Goal: Transaction & Acquisition: Purchase product/service

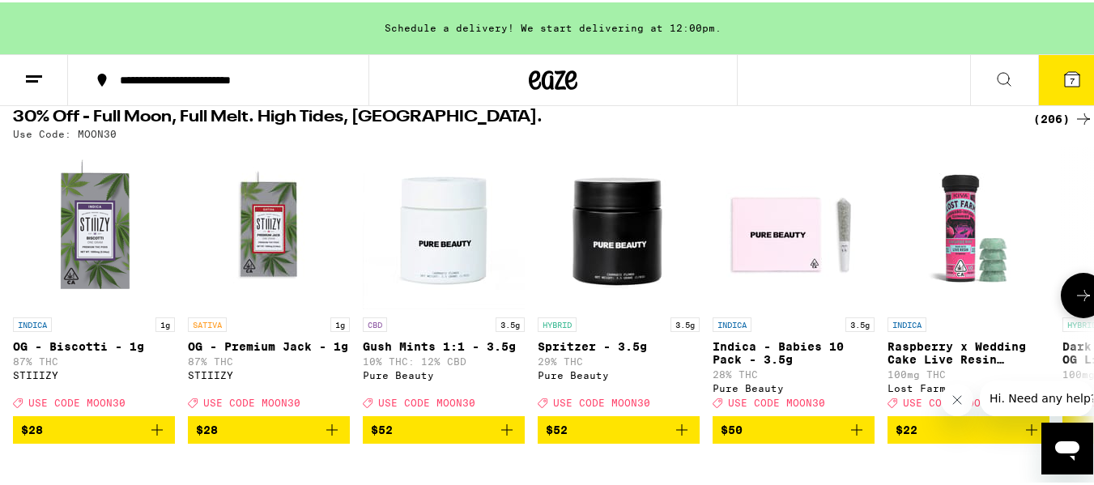
click at [1046, 273] on img "Open page for Raspberry x Wedding Cake Live Resin Gummies from Lost Farm" at bounding box center [969, 226] width 162 height 162
click at [1077, 294] on icon at bounding box center [1083, 293] width 19 height 19
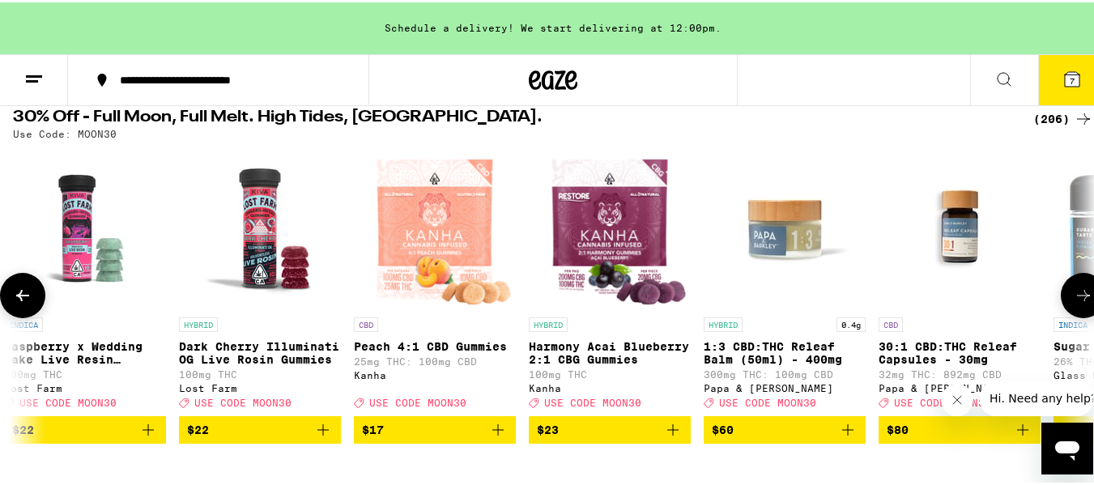
scroll to position [0, 892]
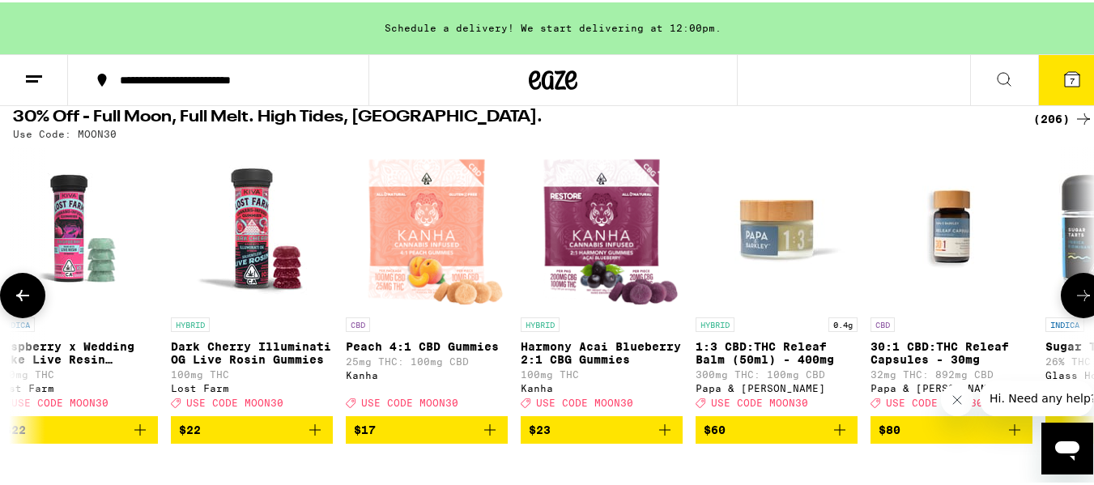
click at [1077, 294] on icon at bounding box center [1083, 293] width 19 height 19
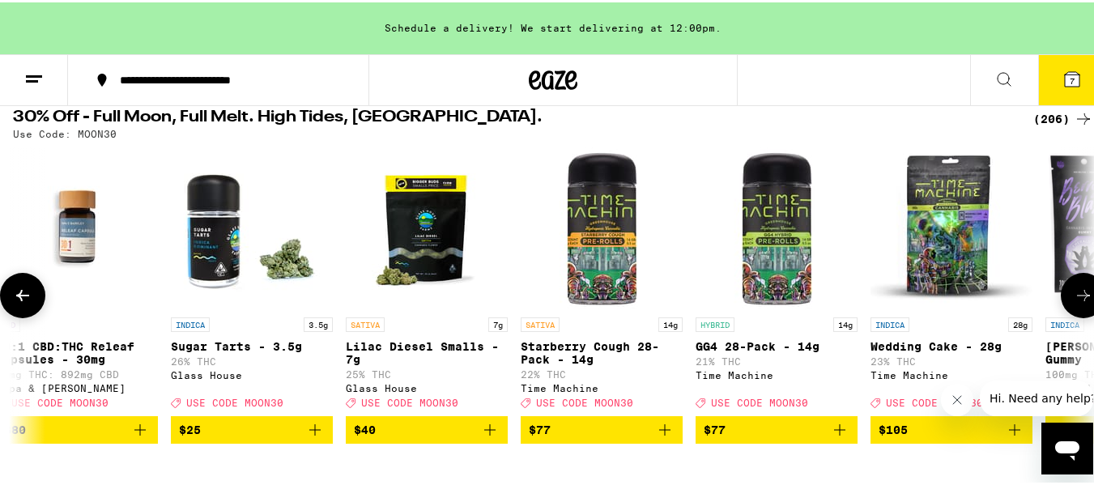
scroll to position [0, 1784]
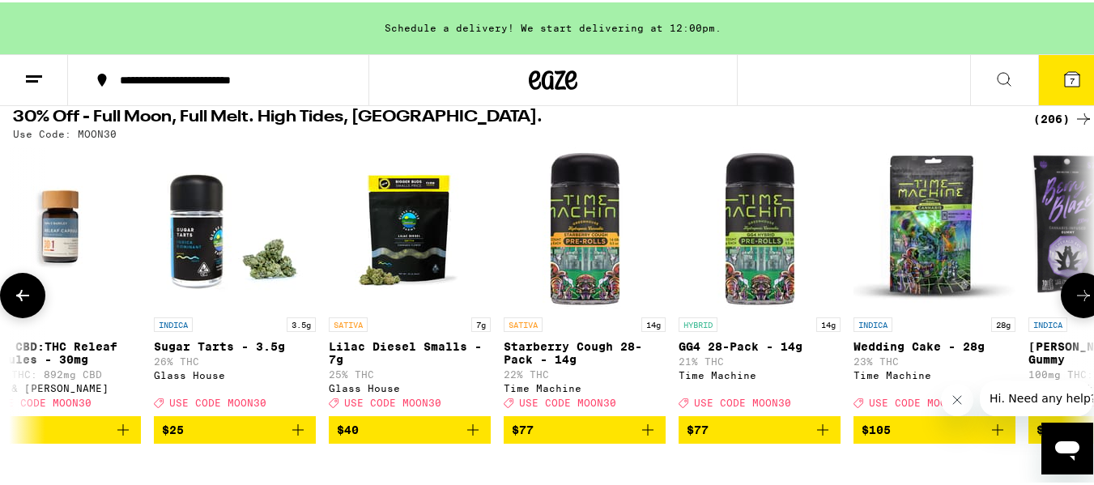
click at [1077, 294] on icon at bounding box center [1083, 293] width 19 height 19
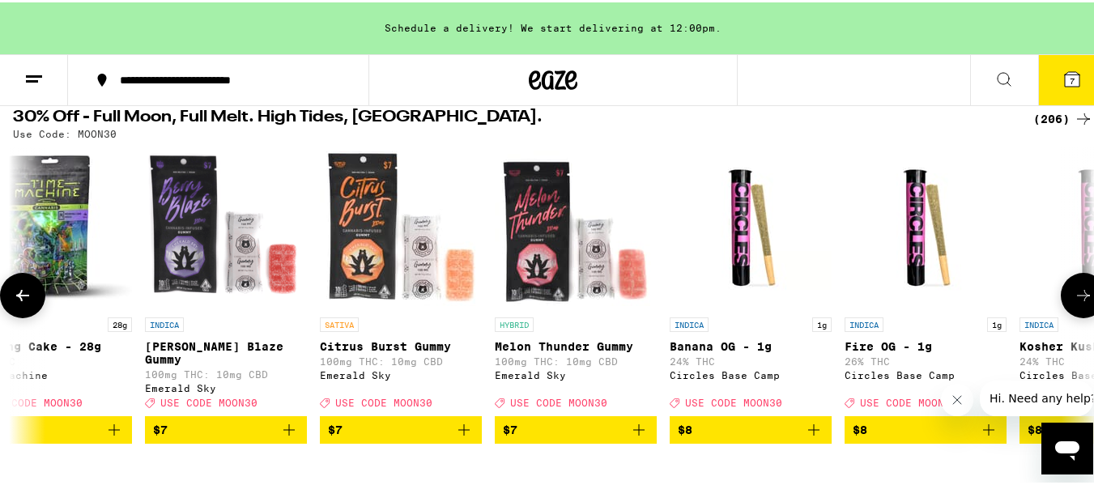
scroll to position [0, 2676]
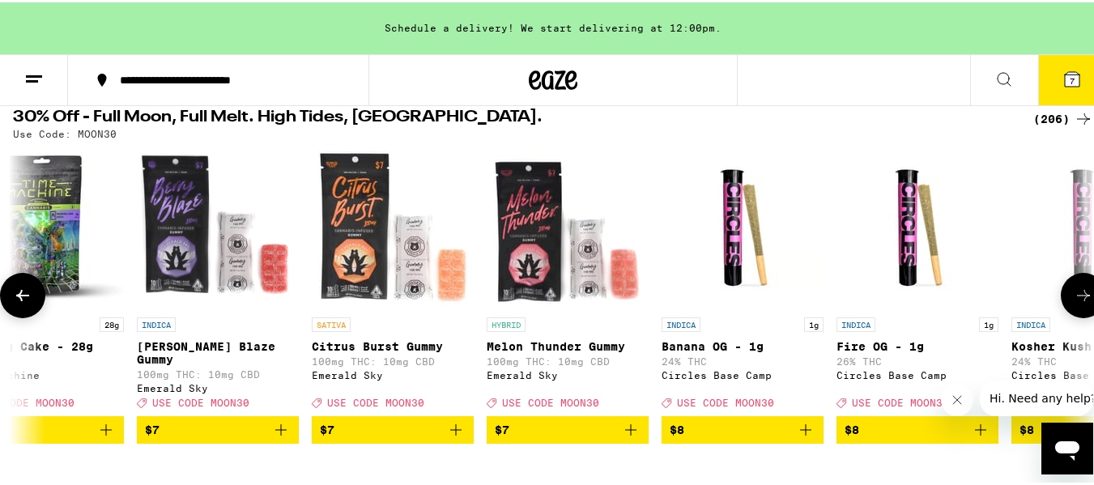
click at [1077, 294] on icon at bounding box center [1083, 293] width 19 height 19
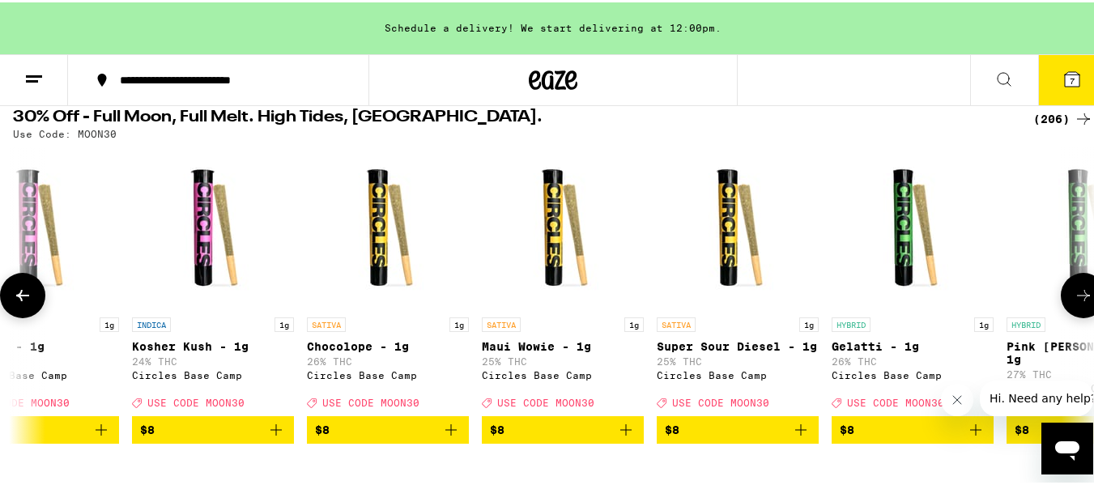
scroll to position [0, 3568]
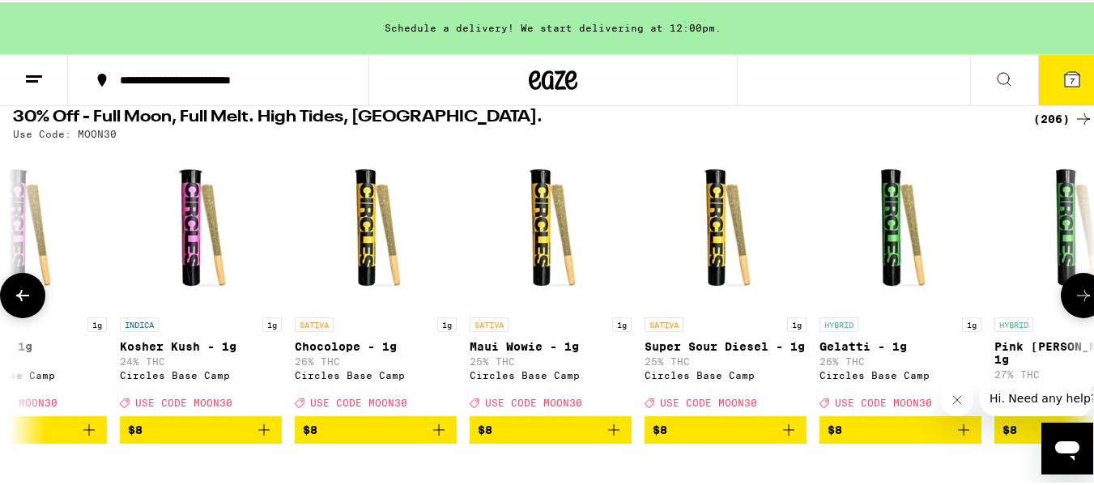
click at [197, 437] on span "$8" at bounding box center [201, 427] width 146 height 19
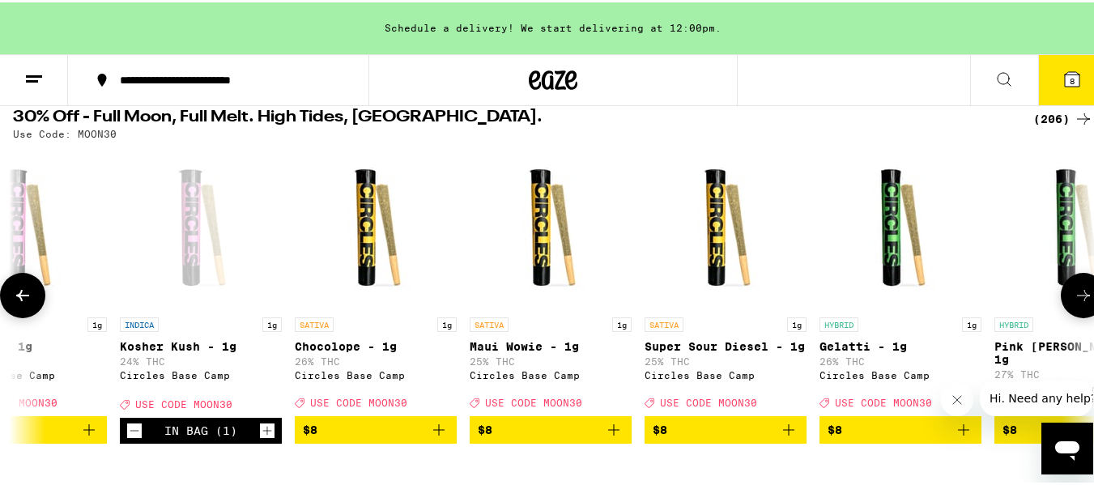
click at [1077, 299] on icon at bounding box center [1083, 293] width 13 height 11
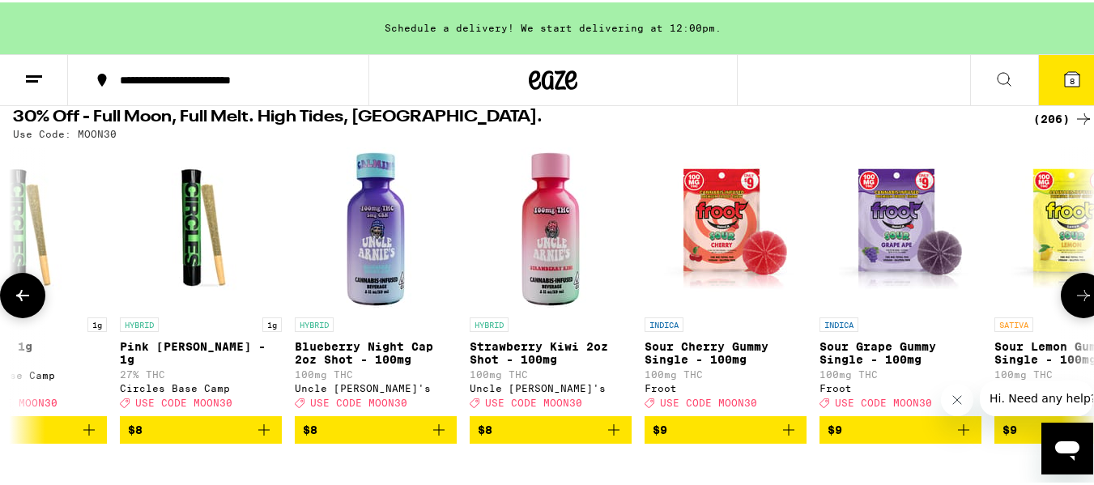
scroll to position [0, 4459]
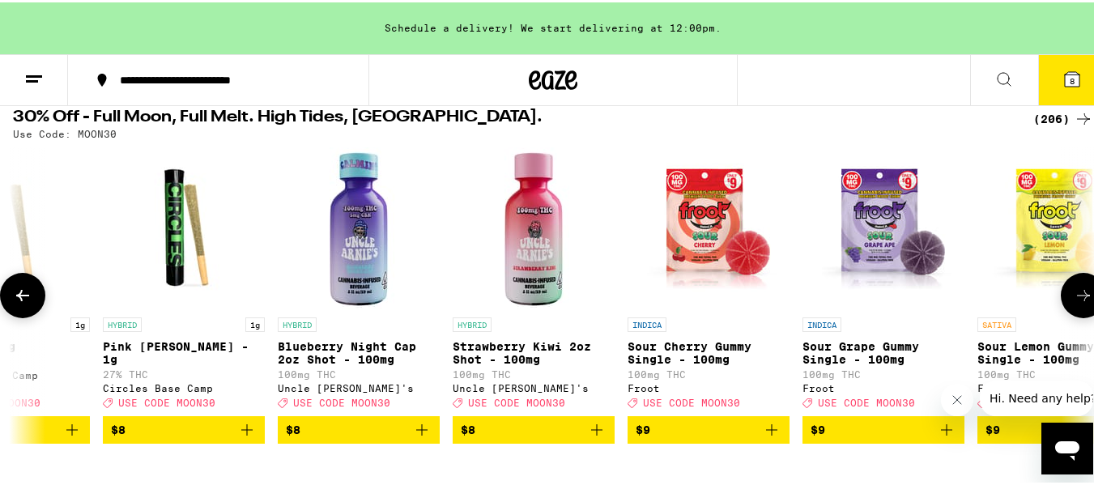
click at [1077, 299] on icon at bounding box center [1083, 293] width 13 height 11
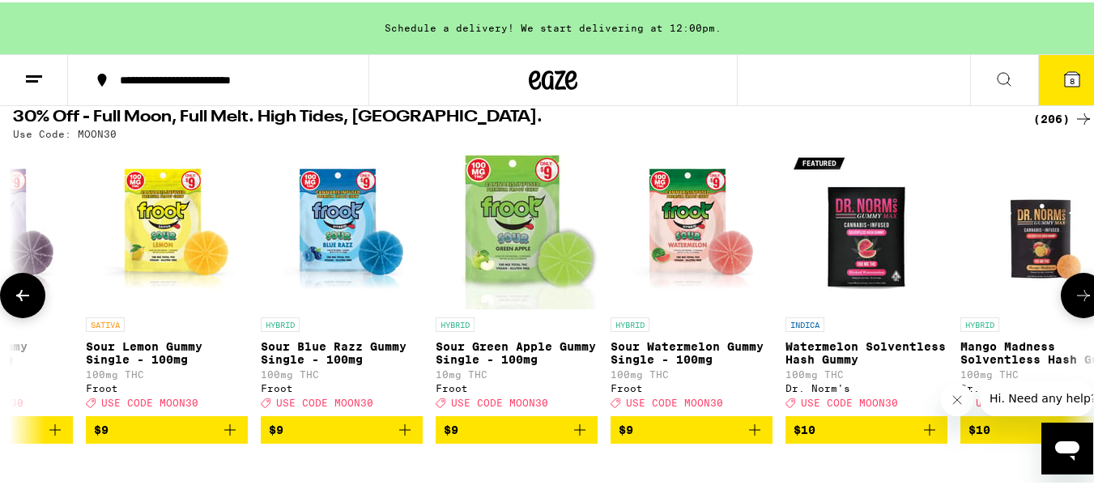
click at [1077, 299] on icon at bounding box center [1083, 293] width 13 height 11
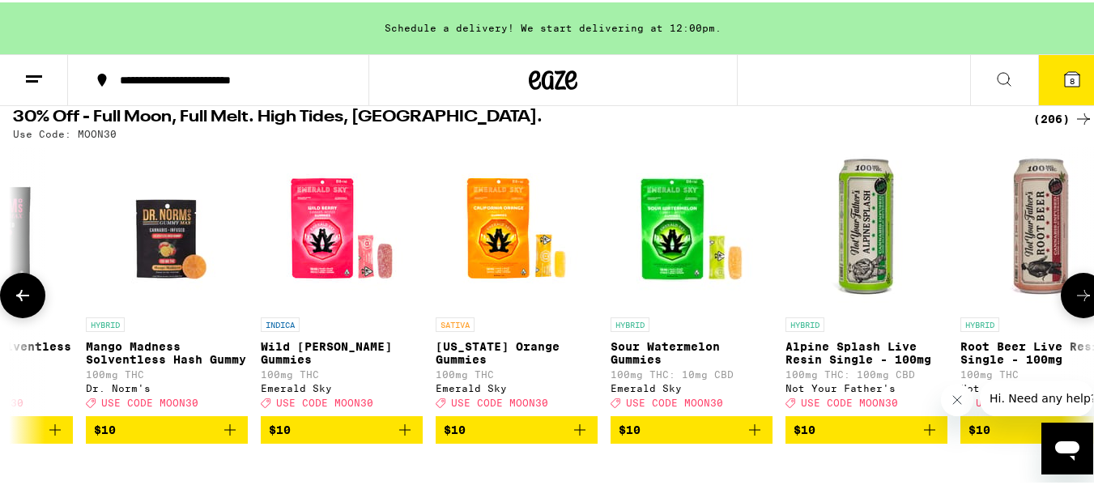
scroll to position [0, 6243]
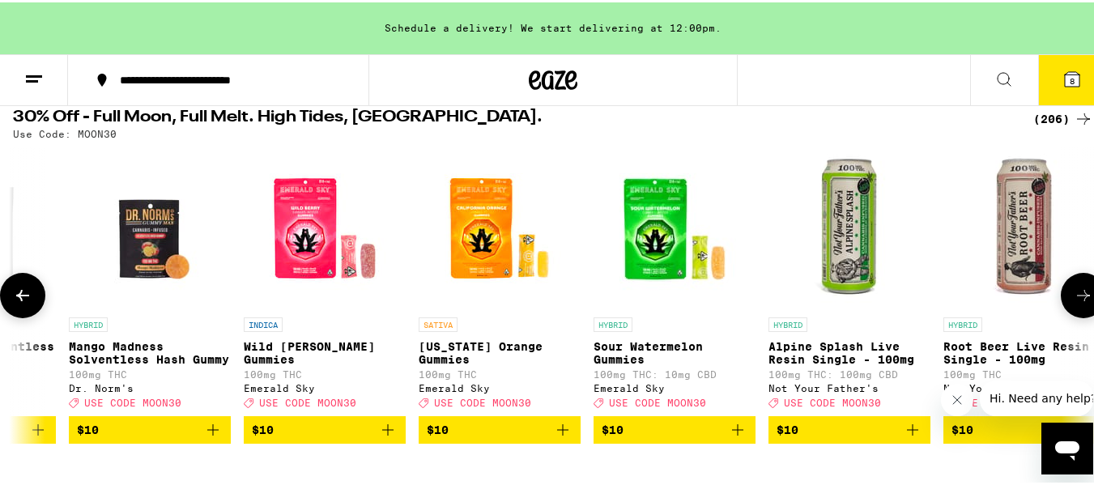
click at [1077, 299] on icon at bounding box center [1083, 293] width 13 height 11
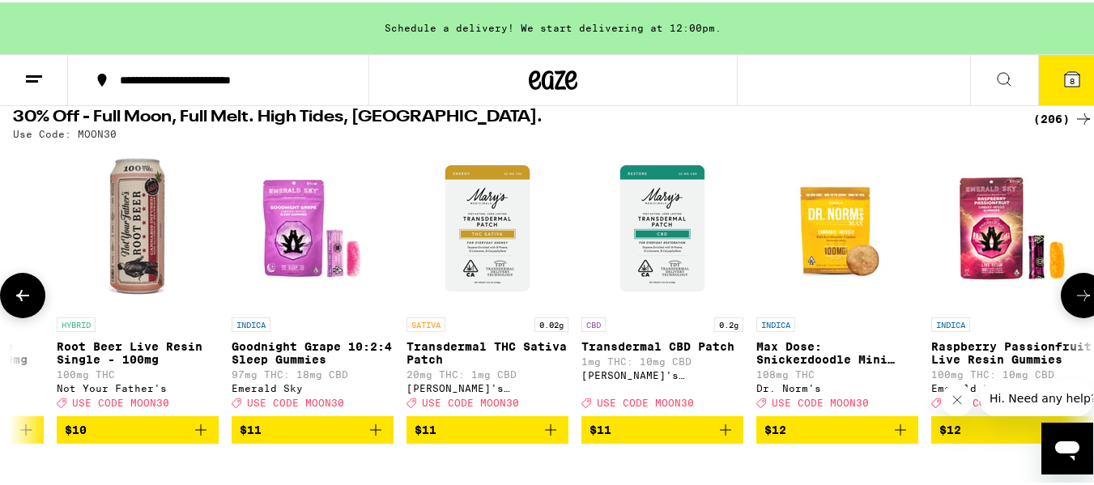
scroll to position [0, 7135]
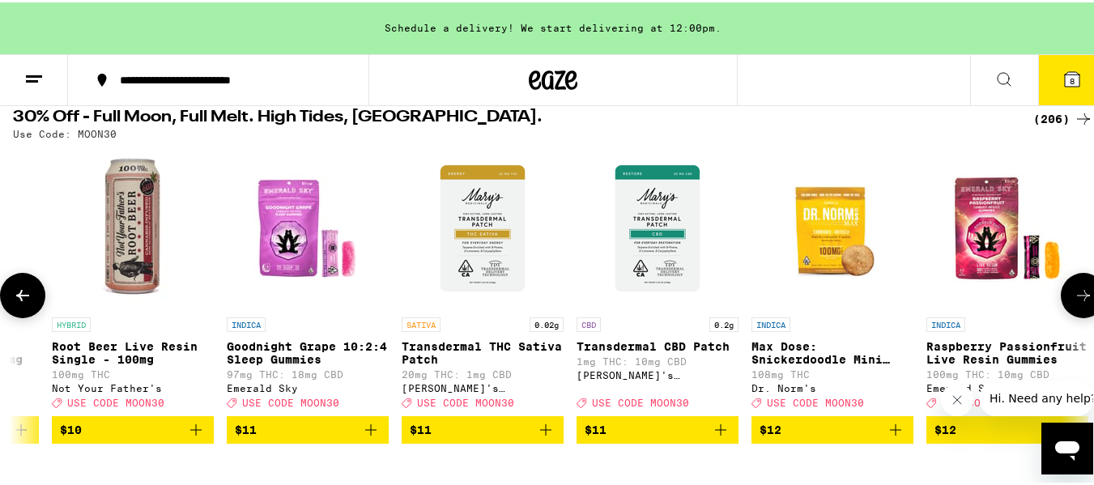
click at [1077, 299] on icon at bounding box center [1083, 293] width 13 height 11
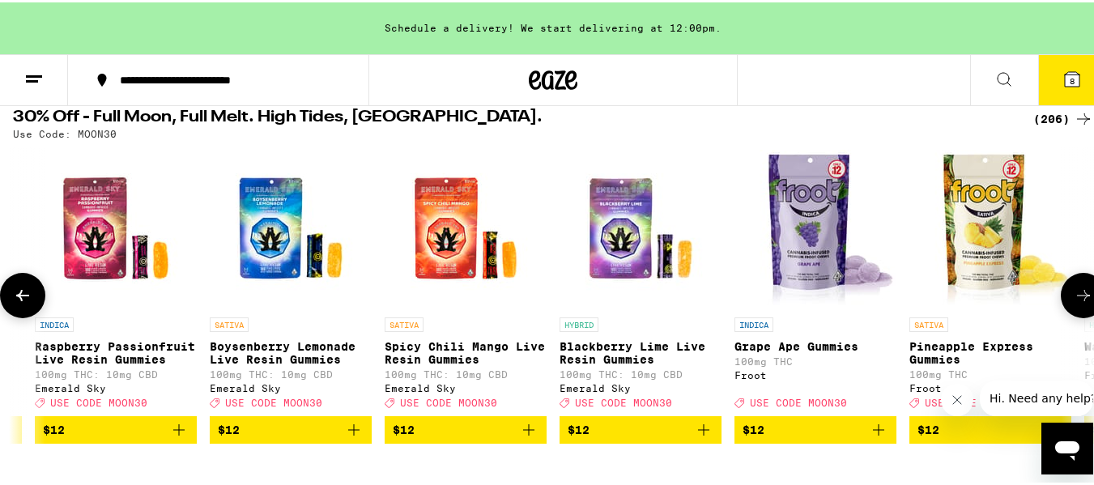
click at [1077, 299] on icon at bounding box center [1083, 293] width 13 height 11
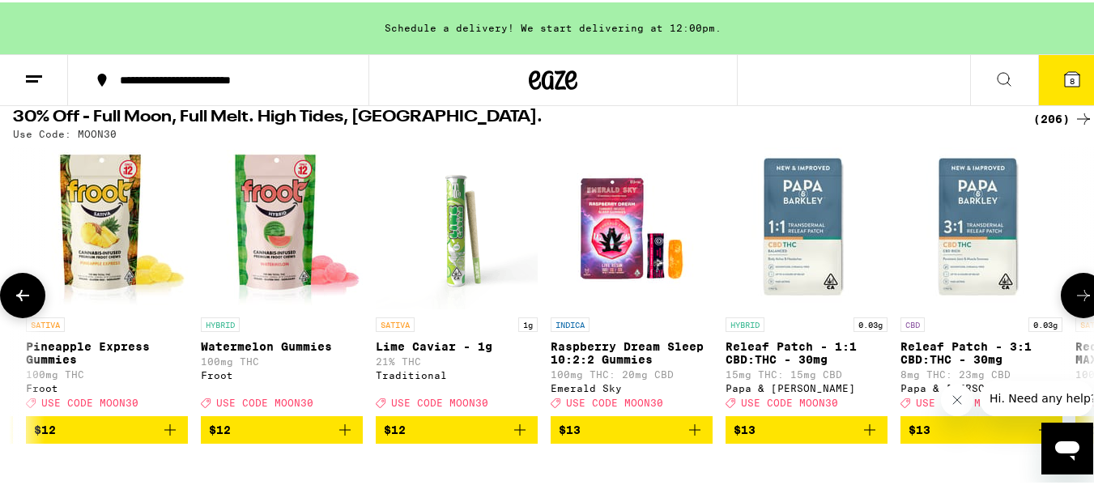
scroll to position [0, 8919]
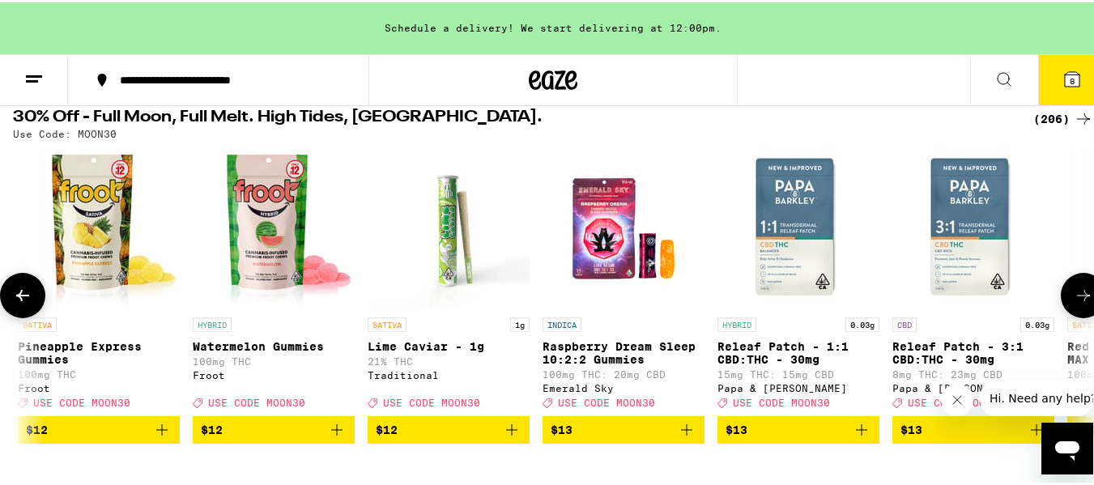
click at [1077, 299] on icon at bounding box center [1083, 293] width 13 height 11
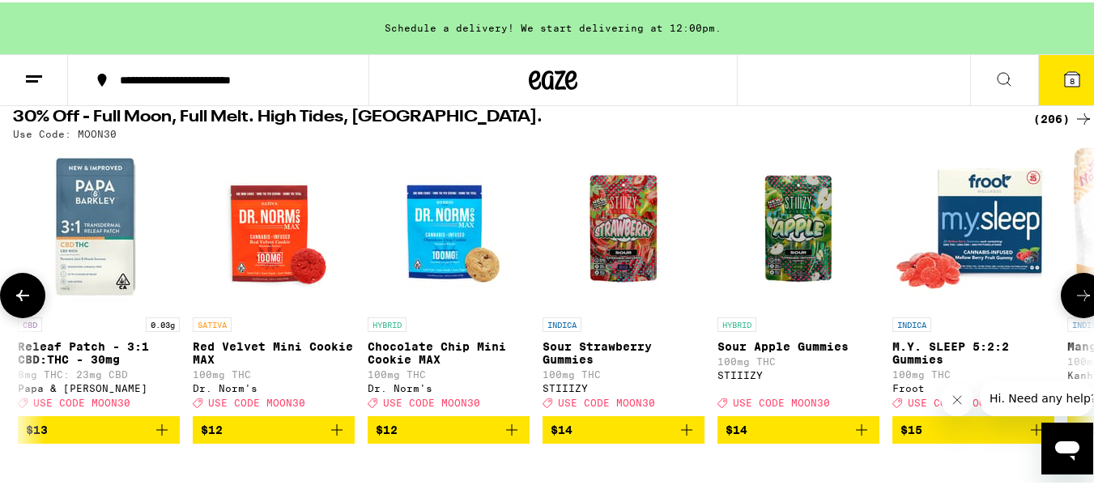
scroll to position [0, 9811]
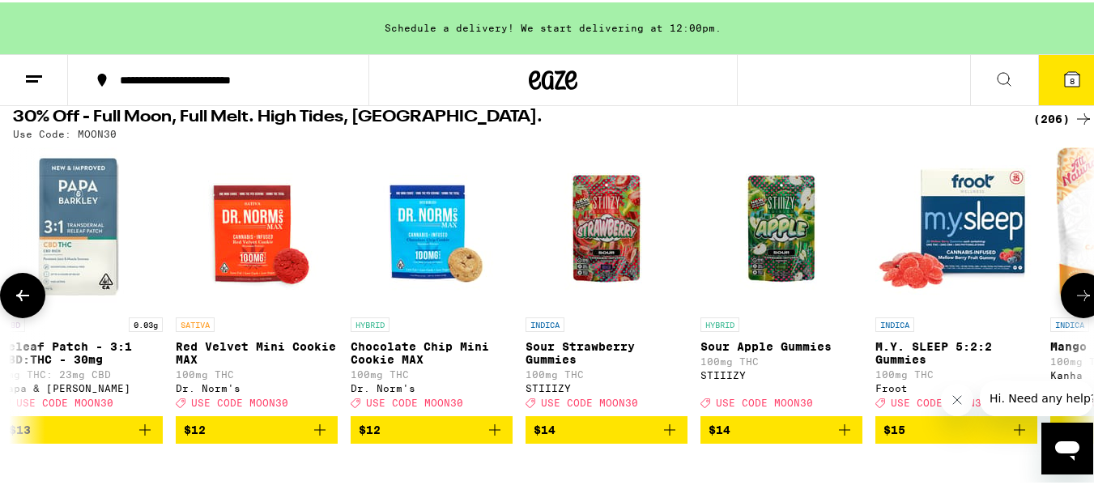
click at [1077, 299] on icon at bounding box center [1083, 293] width 13 height 11
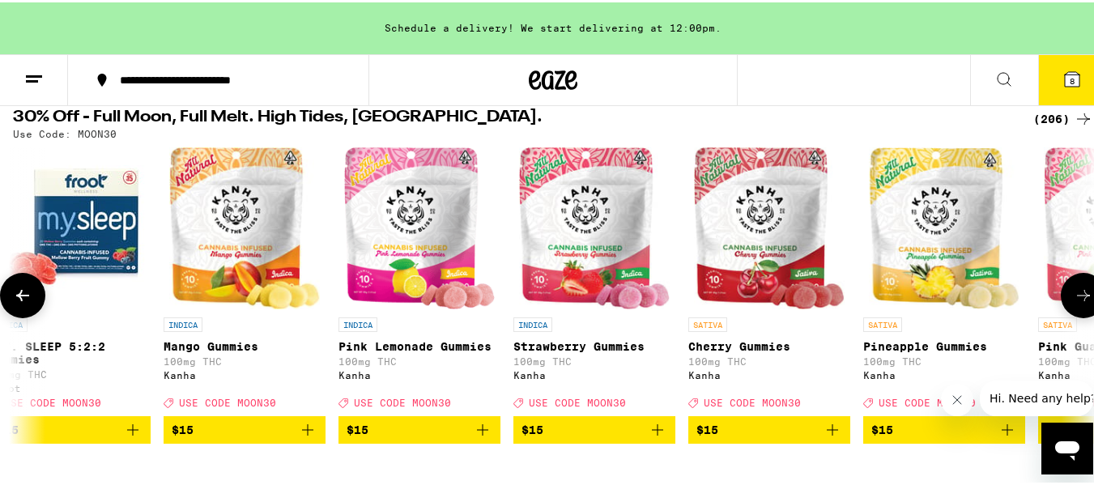
scroll to position [0, 10703]
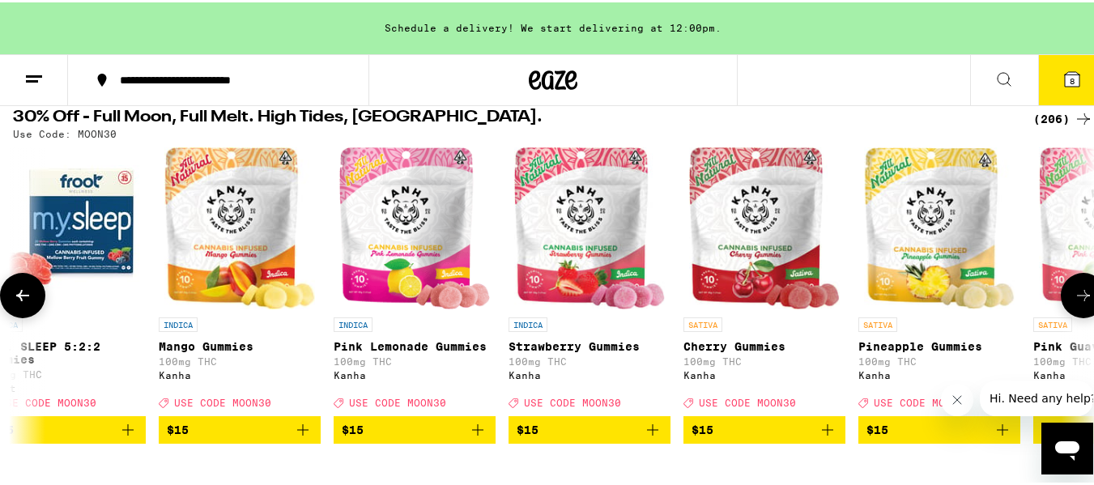
click at [1077, 299] on icon at bounding box center [1083, 293] width 13 height 11
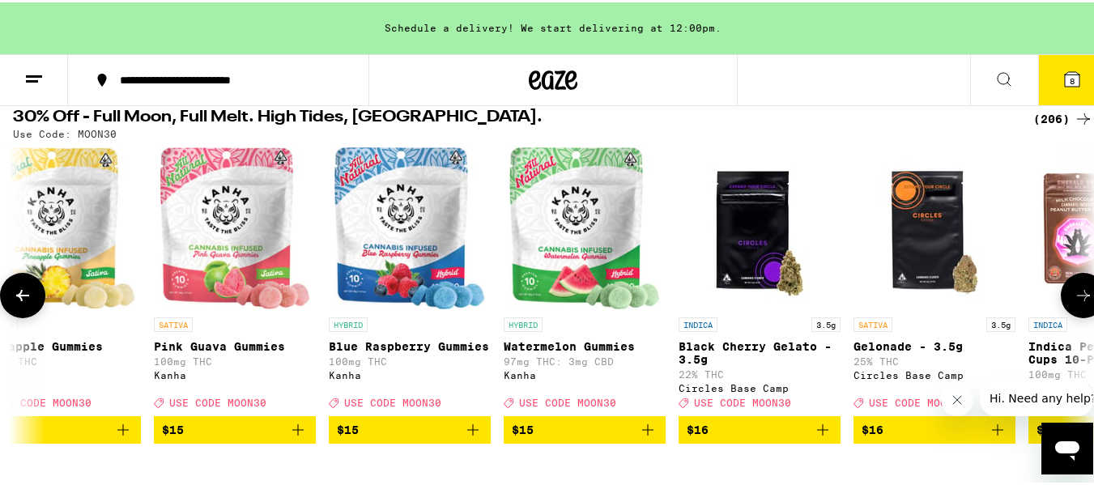
scroll to position [0, 11595]
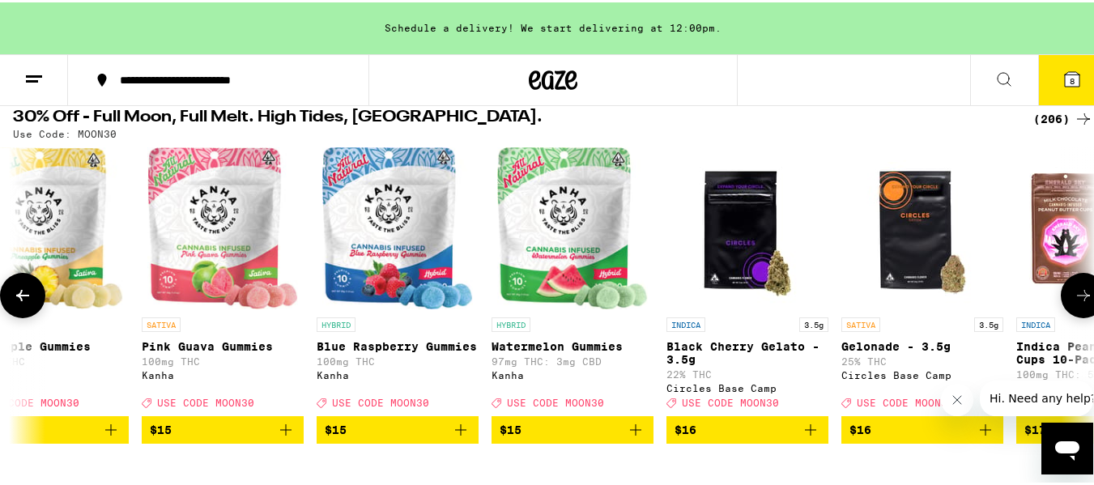
click at [1077, 299] on icon at bounding box center [1083, 293] width 13 height 11
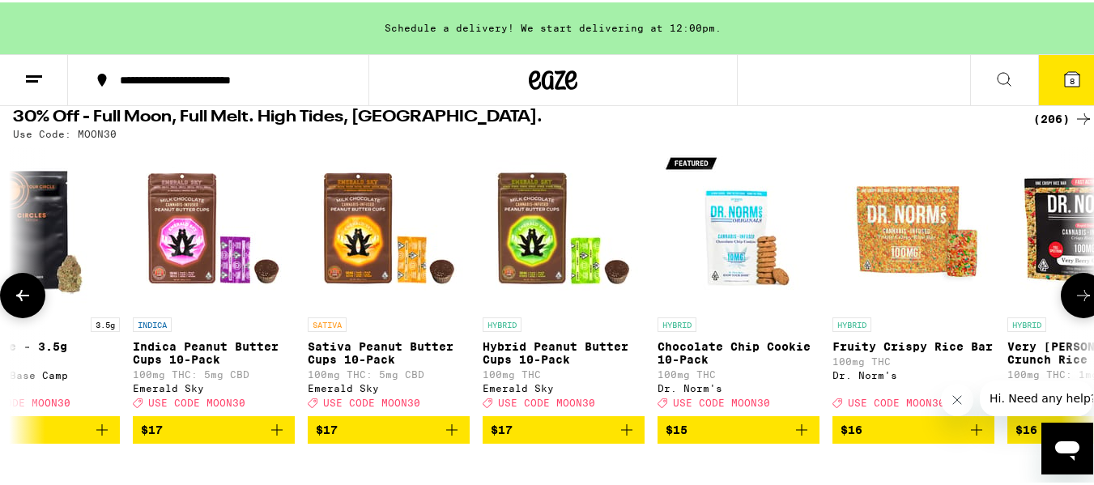
scroll to position [0, 12486]
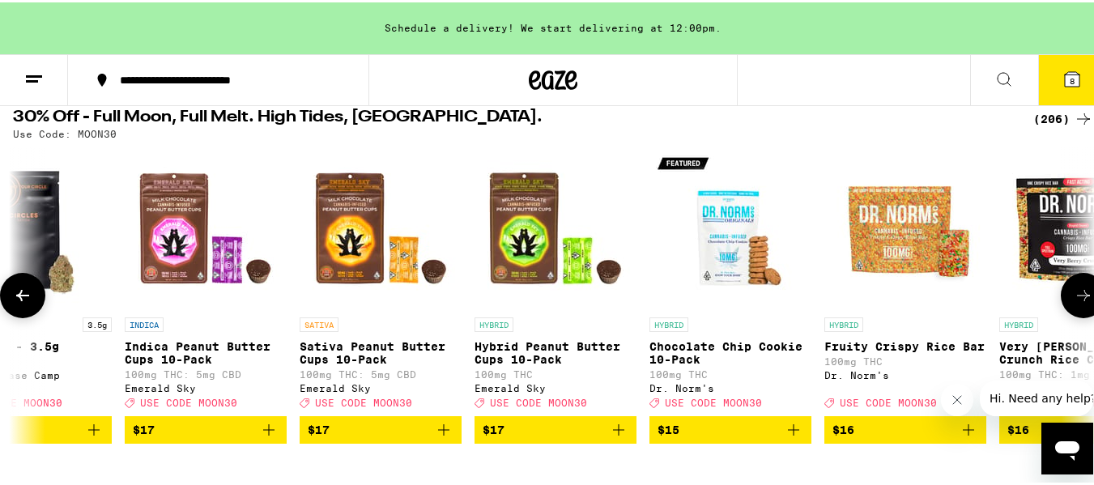
click at [1077, 299] on icon at bounding box center [1083, 293] width 13 height 11
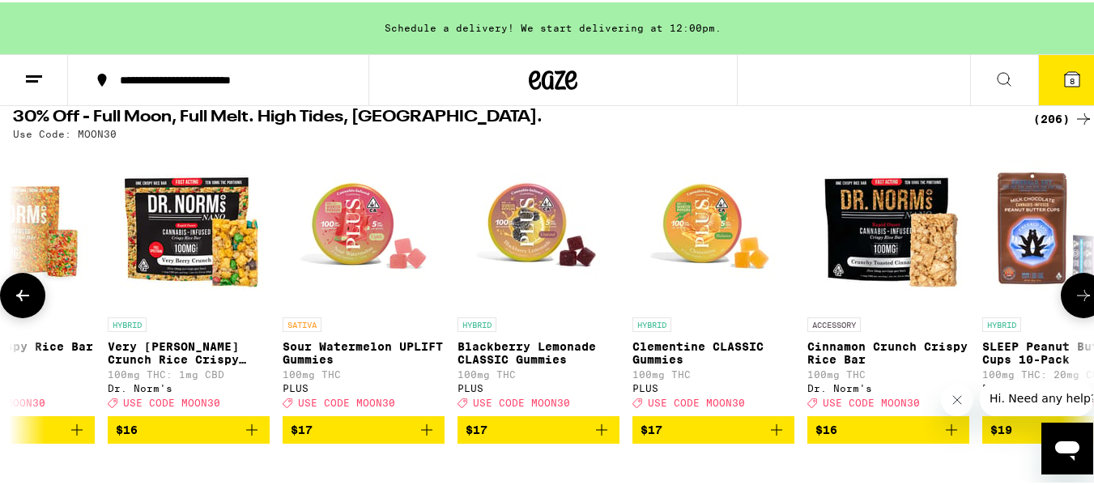
click at [1077, 299] on icon at bounding box center [1083, 293] width 13 height 11
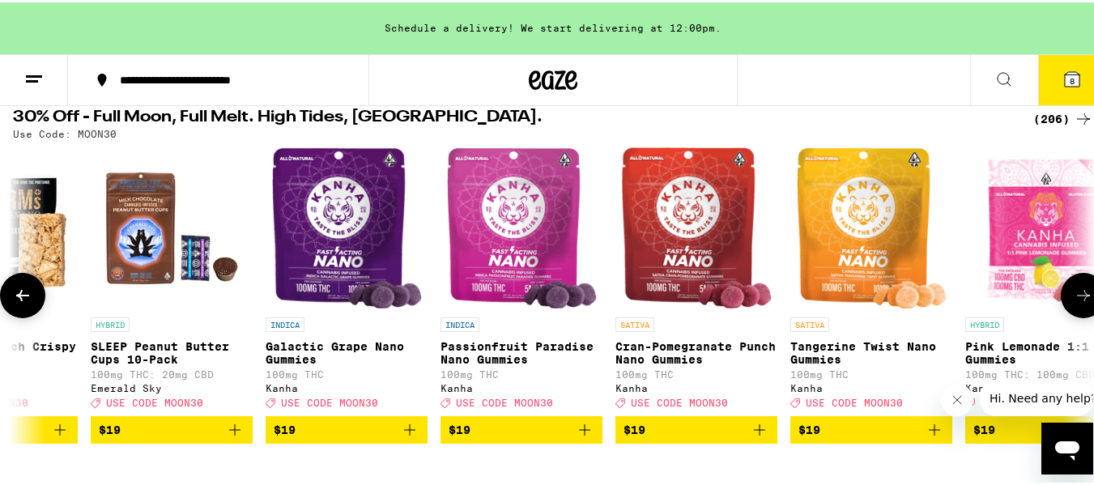
click at [1077, 299] on icon at bounding box center [1083, 293] width 13 height 11
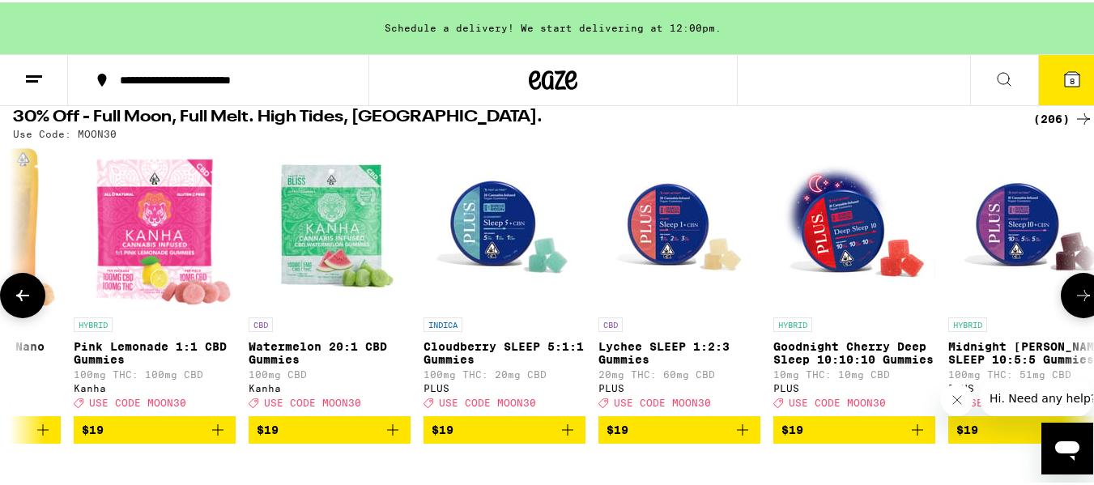
click at [1077, 299] on icon at bounding box center [1083, 293] width 13 height 11
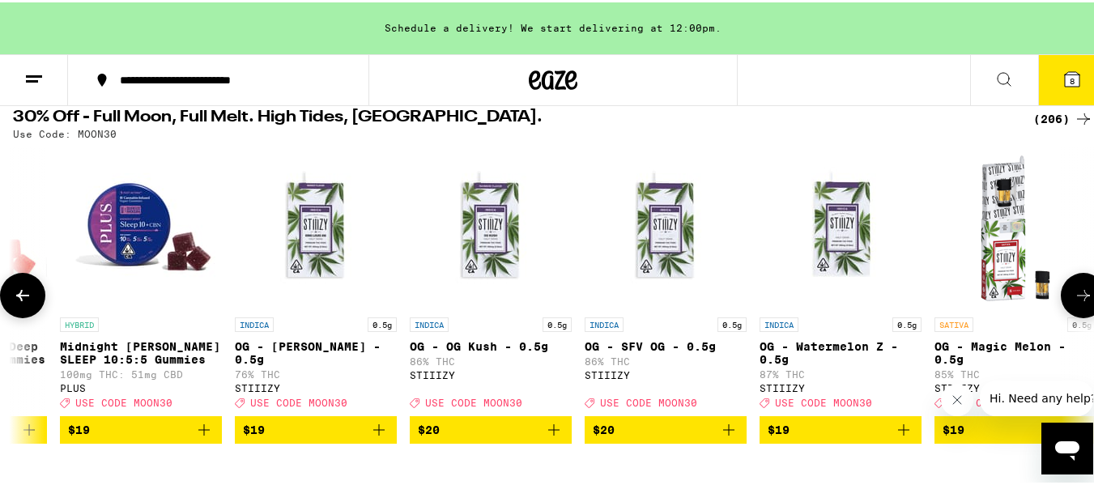
scroll to position [0, 16054]
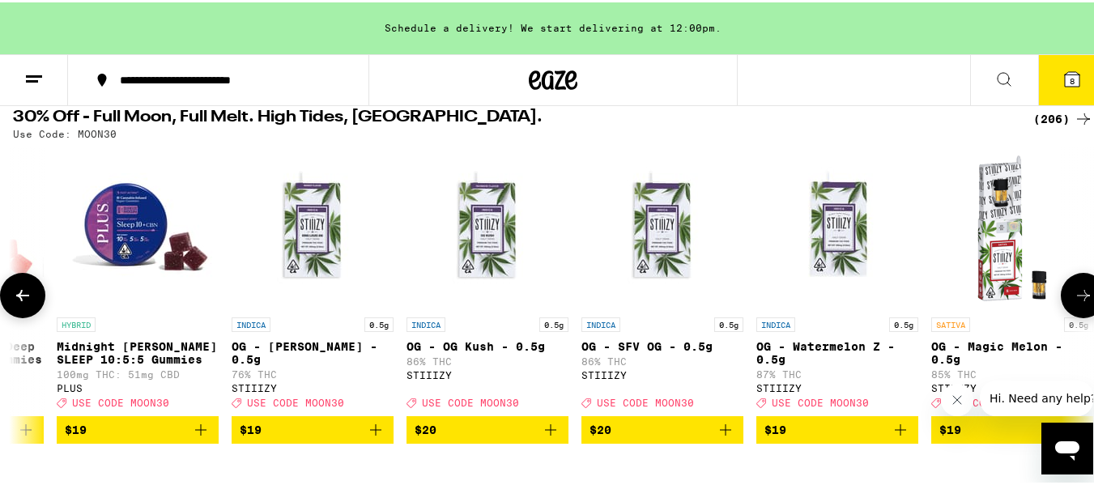
click at [1074, 303] on icon at bounding box center [1083, 293] width 19 height 19
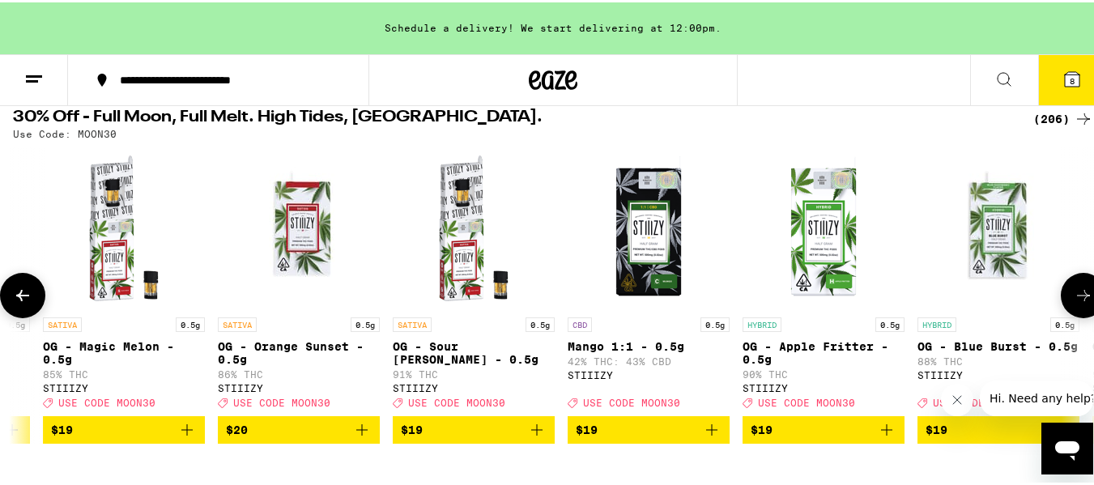
scroll to position [0, 16946]
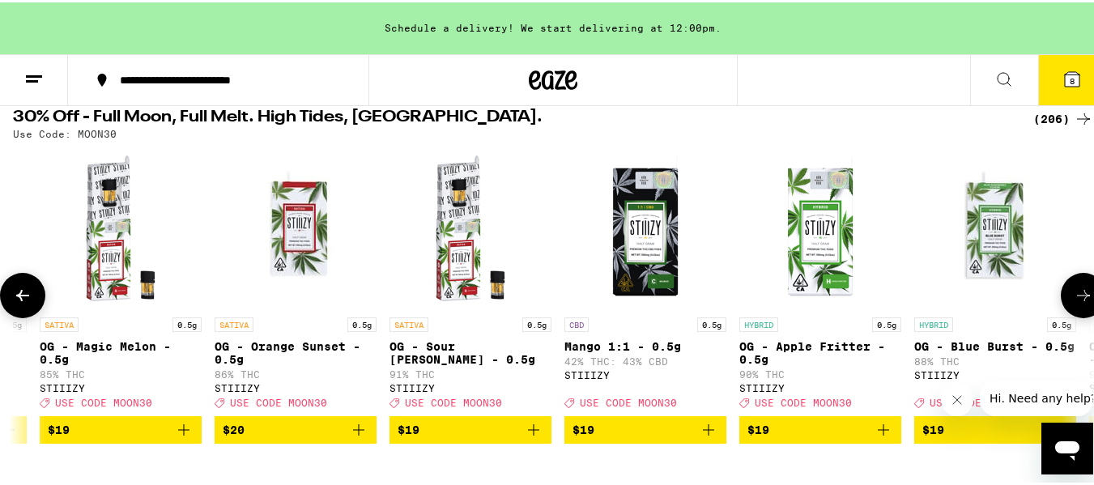
click at [1074, 303] on icon at bounding box center [1083, 293] width 19 height 19
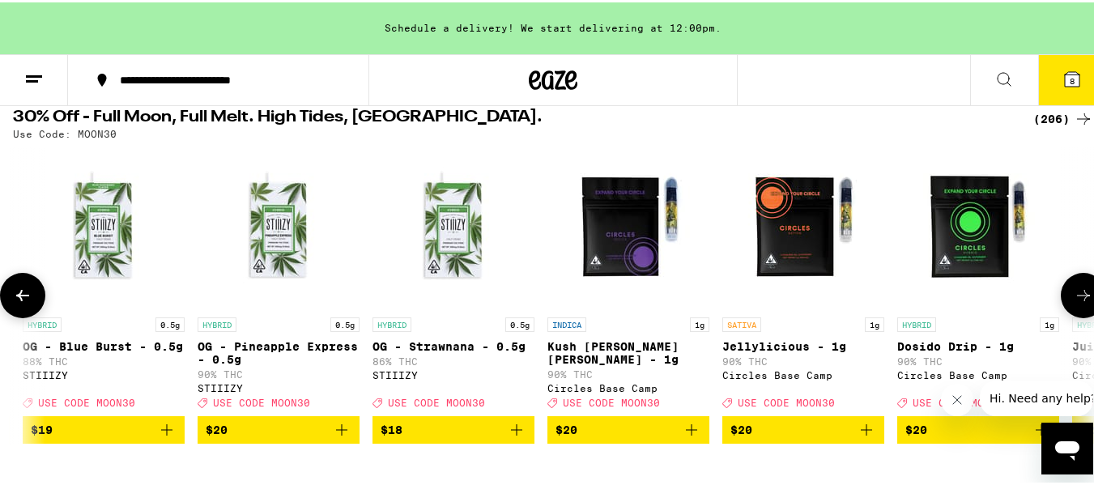
click at [1074, 303] on icon at bounding box center [1083, 293] width 19 height 19
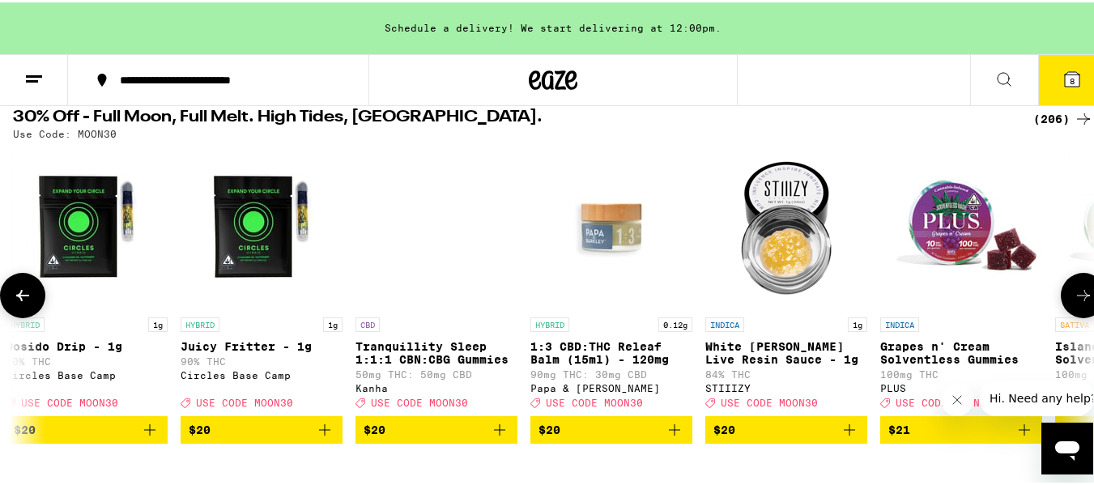
click at [1074, 303] on icon at bounding box center [1083, 293] width 19 height 19
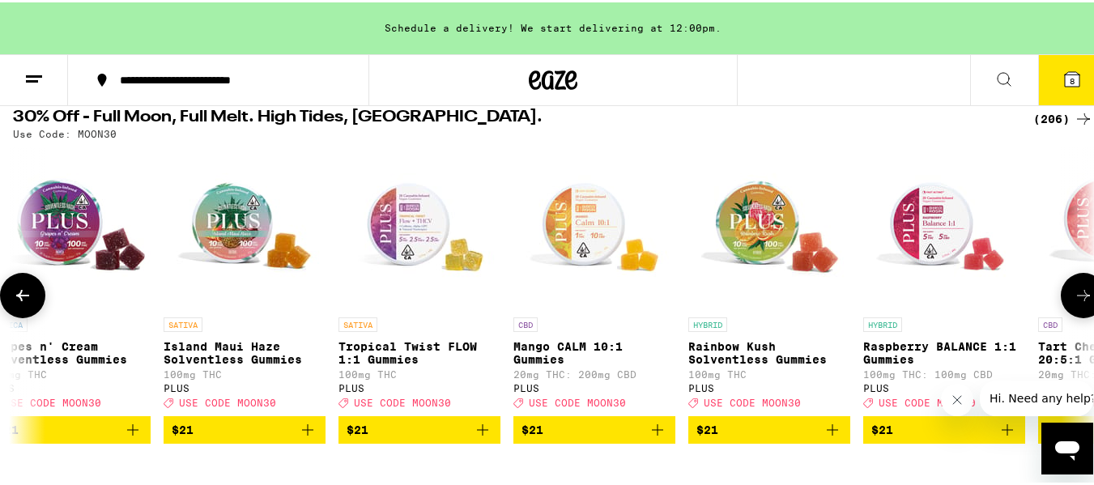
click at [1074, 303] on icon at bounding box center [1083, 293] width 19 height 19
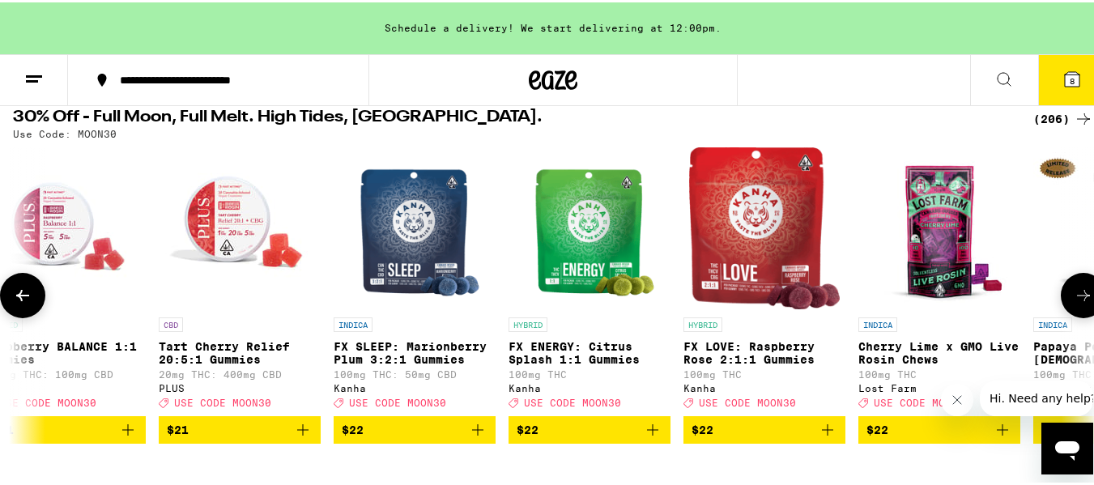
scroll to position [0, 20513]
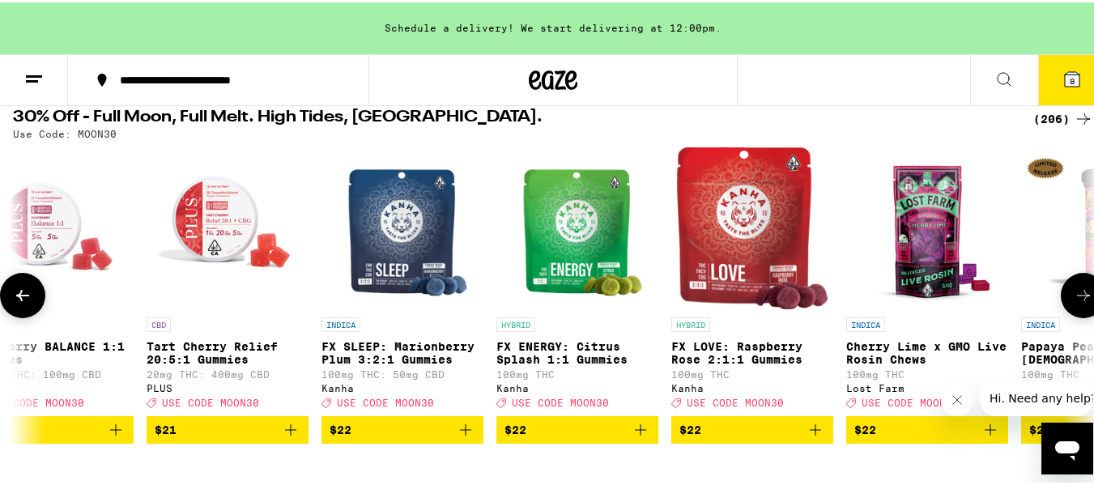
click at [1074, 303] on icon at bounding box center [1083, 293] width 19 height 19
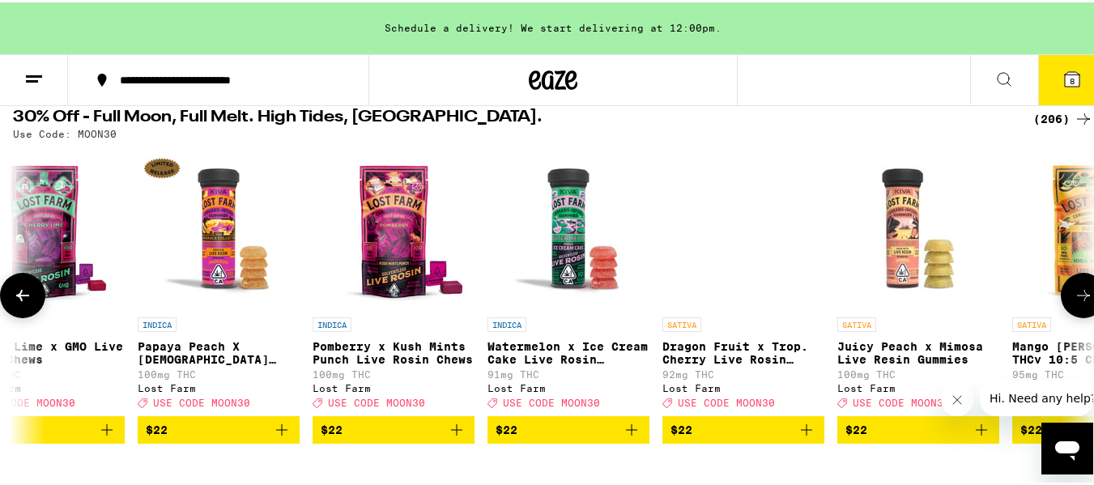
scroll to position [0, 21405]
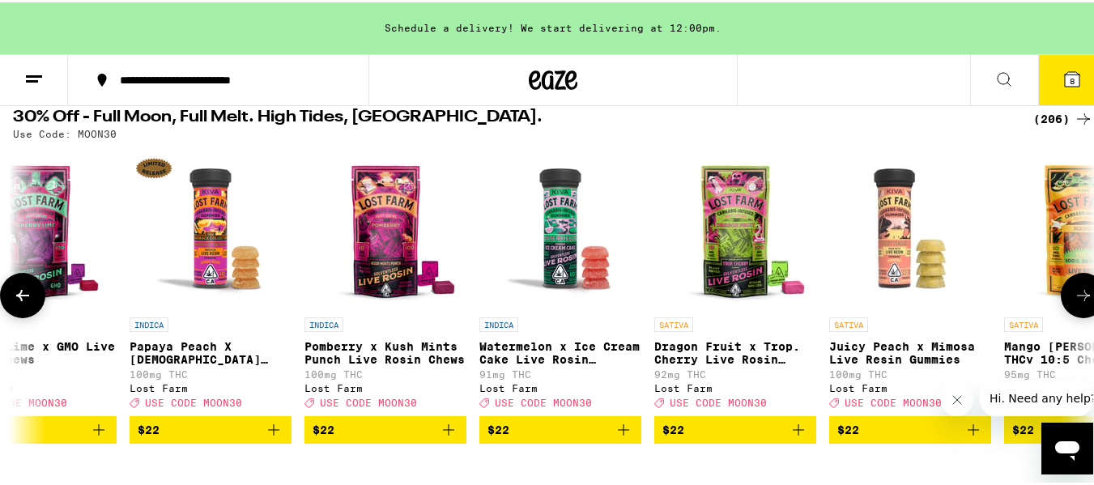
click at [1074, 303] on icon at bounding box center [1083, 293] width 19 height 19
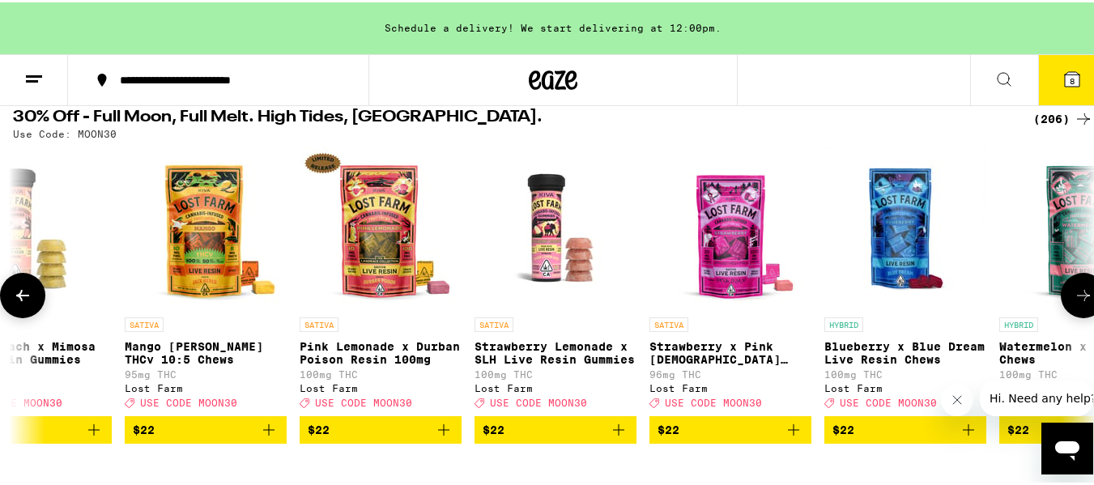
scroll to position [0, 22297]
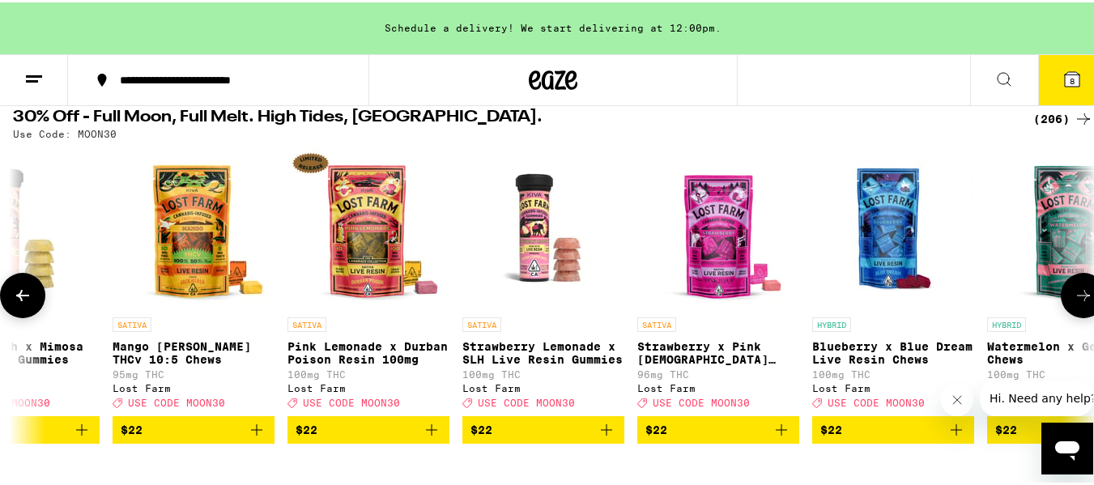
click at [1074, 303] on icon at bounding box center [1083, 293] width 19 height 19
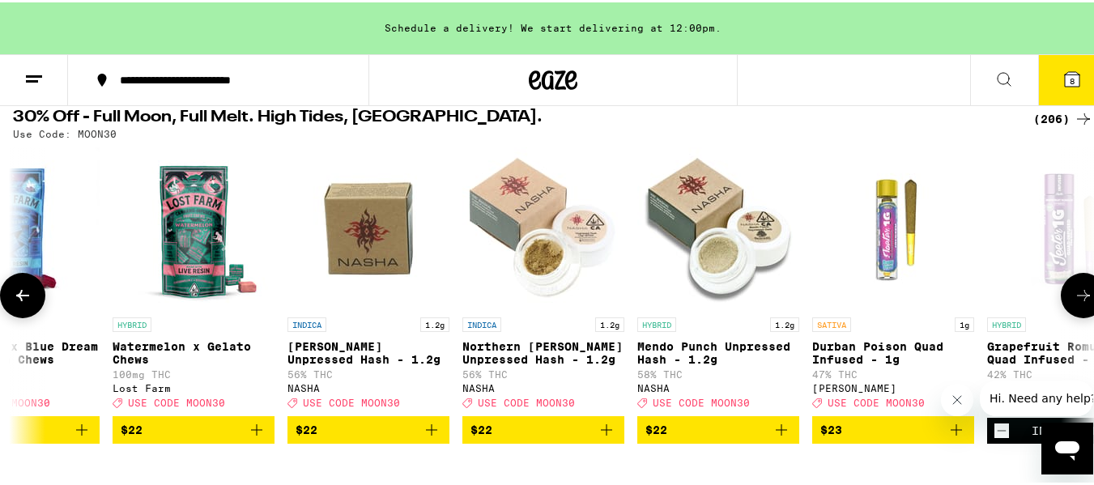
scroll to position [0, 23189]
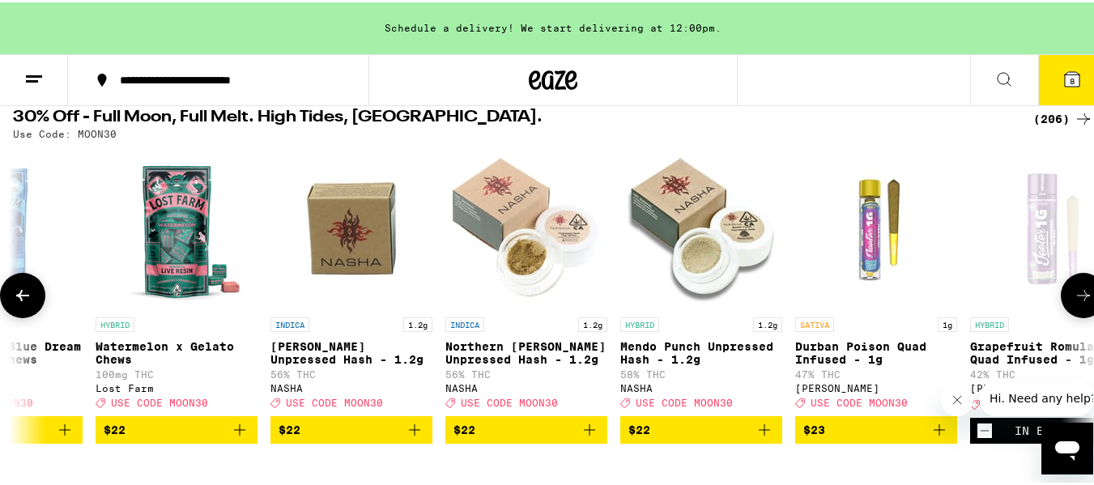
click at [1074, 303] on icon at bounding box center [1083, 293] width 19 height 19
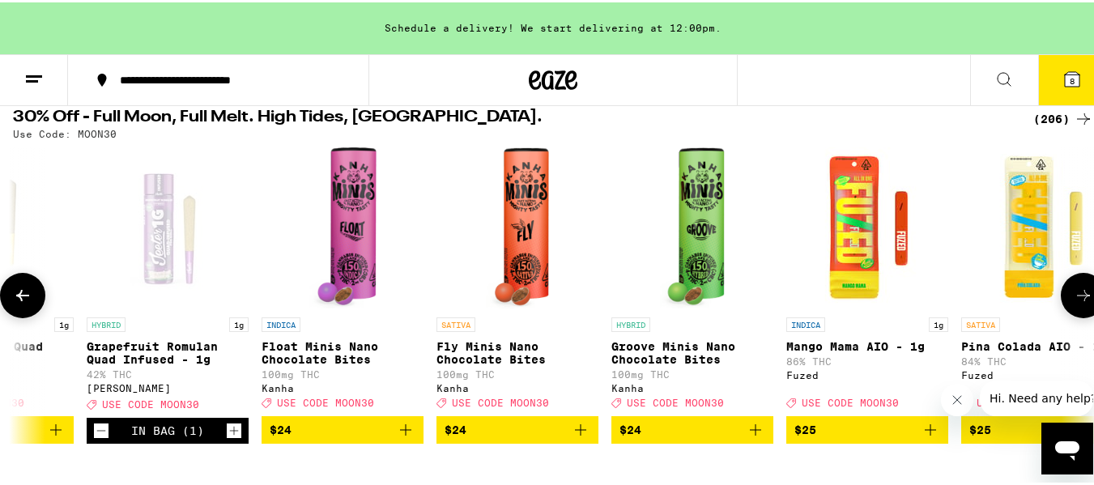
scroll to position [0, 24081]
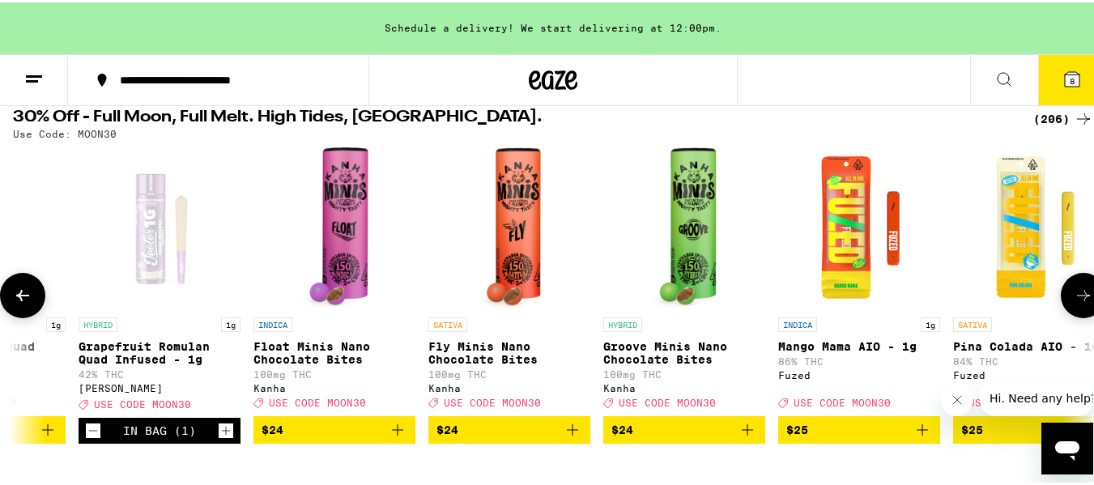
click at [1074, 303] on icon at bounding box center [1083, 293] width 19 height 19
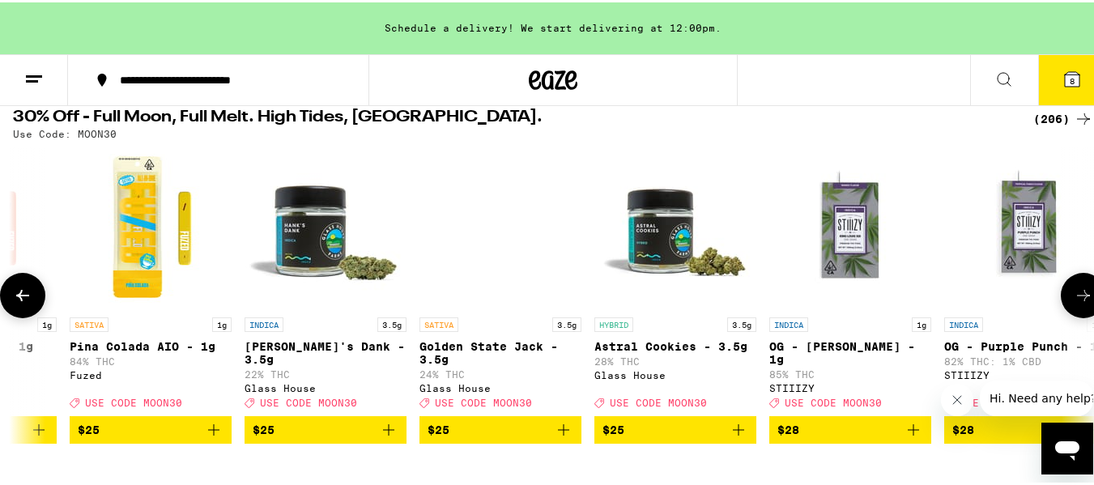
scroll to position [0, 24973]
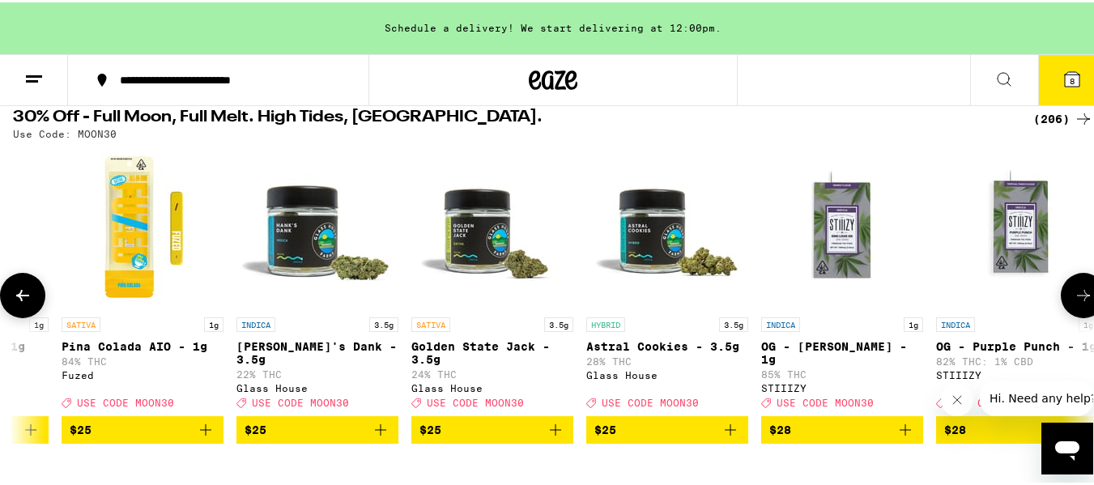
click at [1061, 306] on button at bounding box center [1083, 293] width 45 height 45
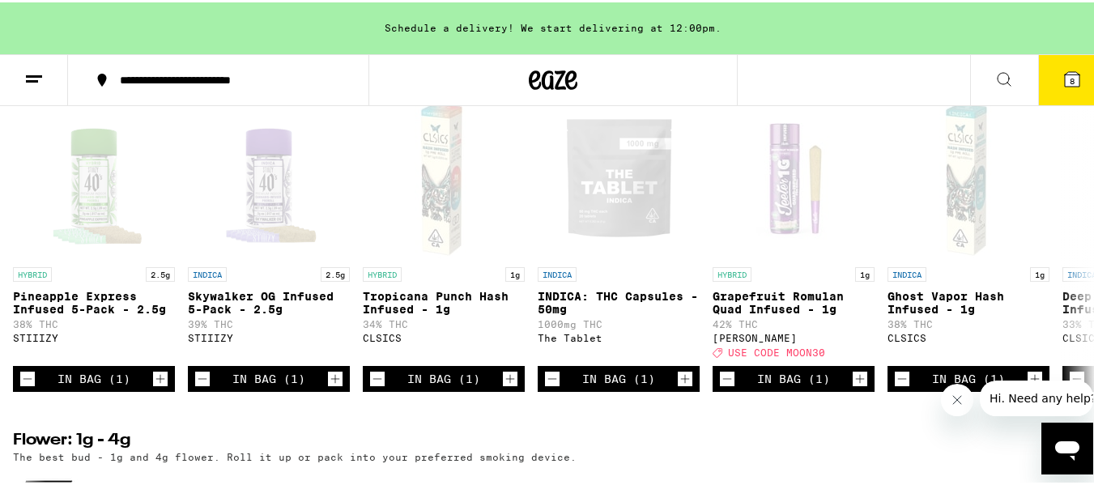
scroll to position [1377, 0]
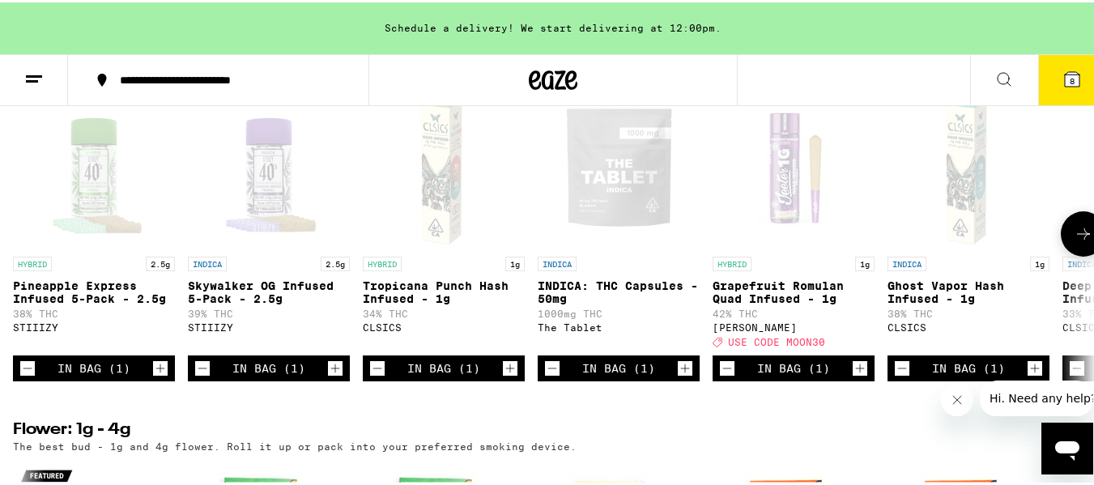
click at [550, 376] on icon "Decrement" at bounding box center [552, 365] width 15 height 19
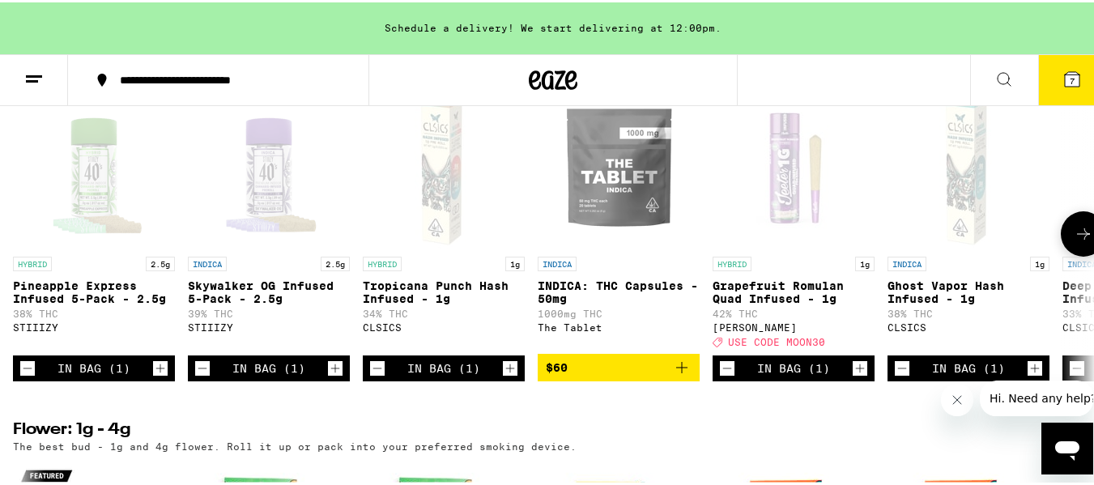
click at [377, 376] on icon "Decrement" at bounding box center [377, 365] width 15 height 19
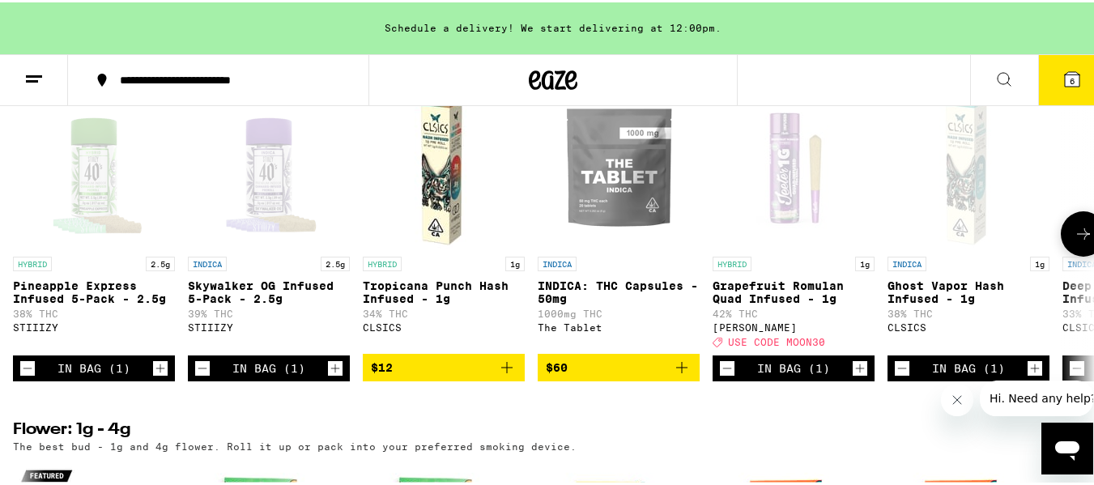
click at [1074, 241] on icon at bounding box center [1083, 231] width 19 height 19
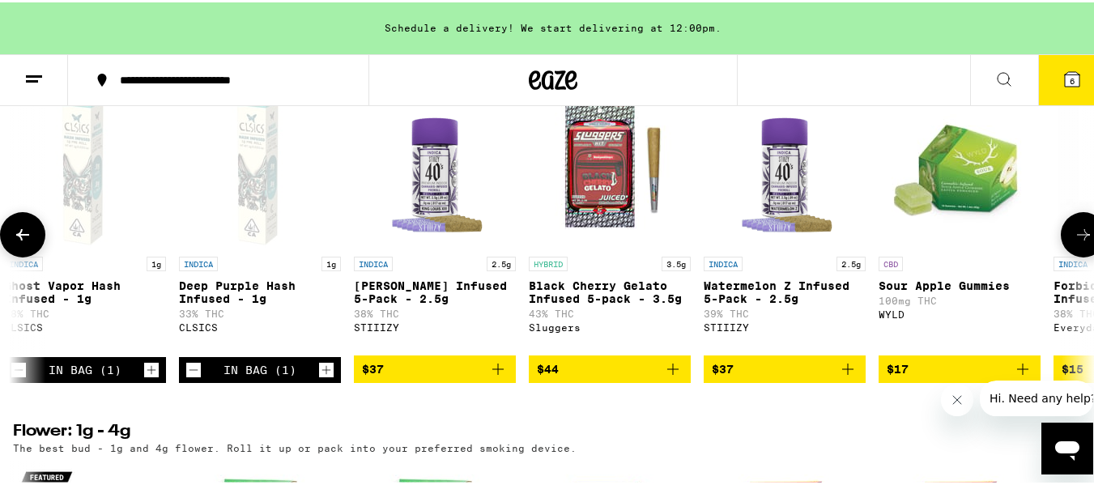
scroll to position [0, 892]
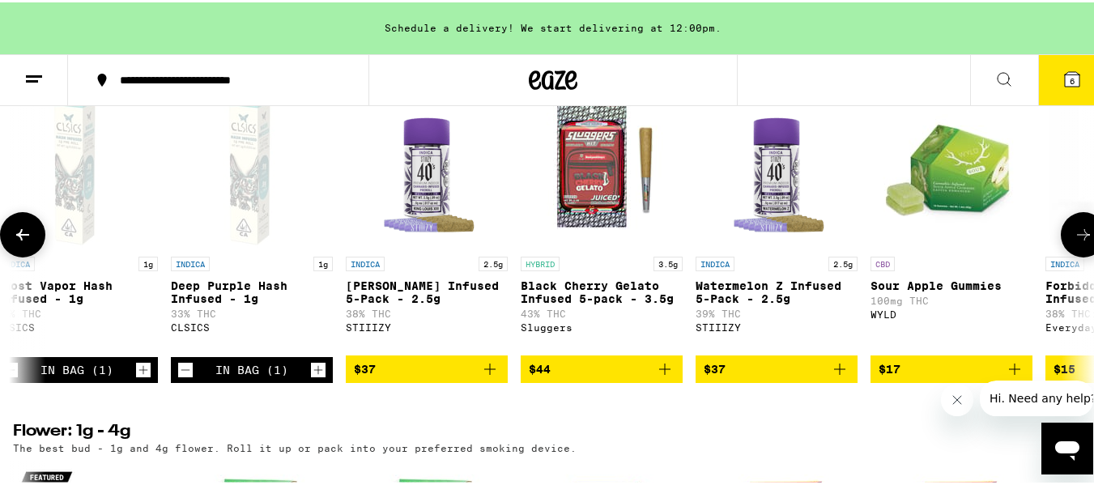
click at [457, 377] on span "$37" at bounding box center [427, 366] width 146 height 19
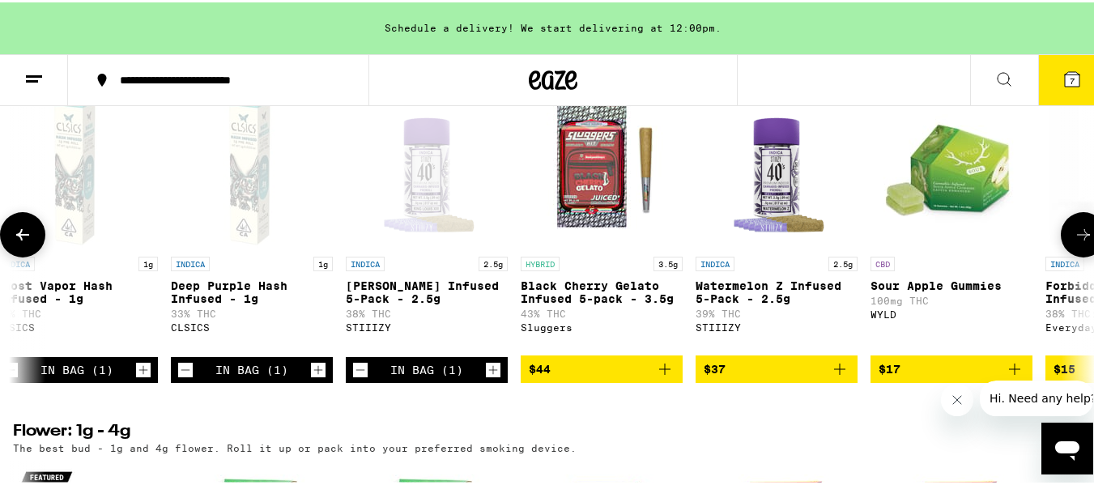
click at [600, 377] on span "$44" at bounding box center [602, 366] width 146 height 19
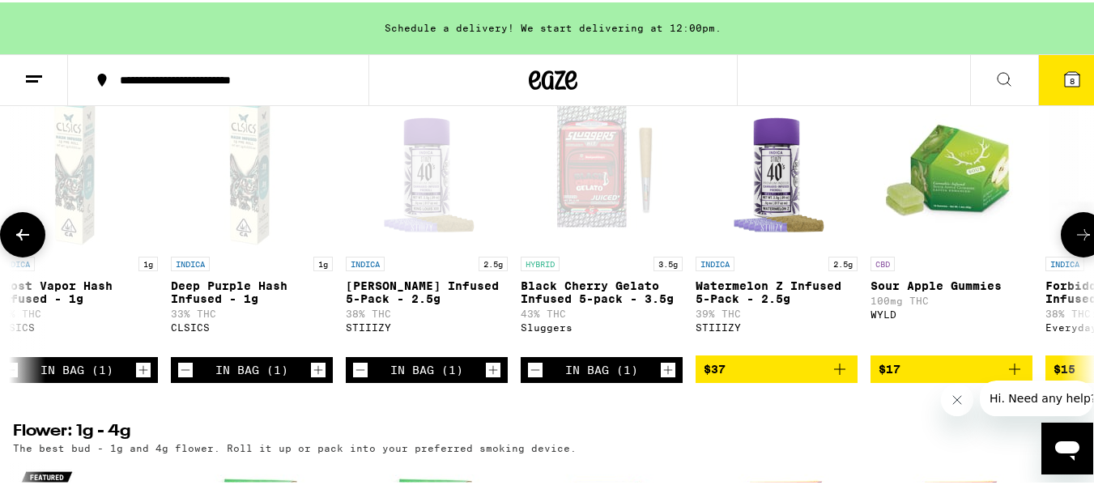
click at [1074, 242] on icon at bounding box center [1083, 232] width 19 height 19
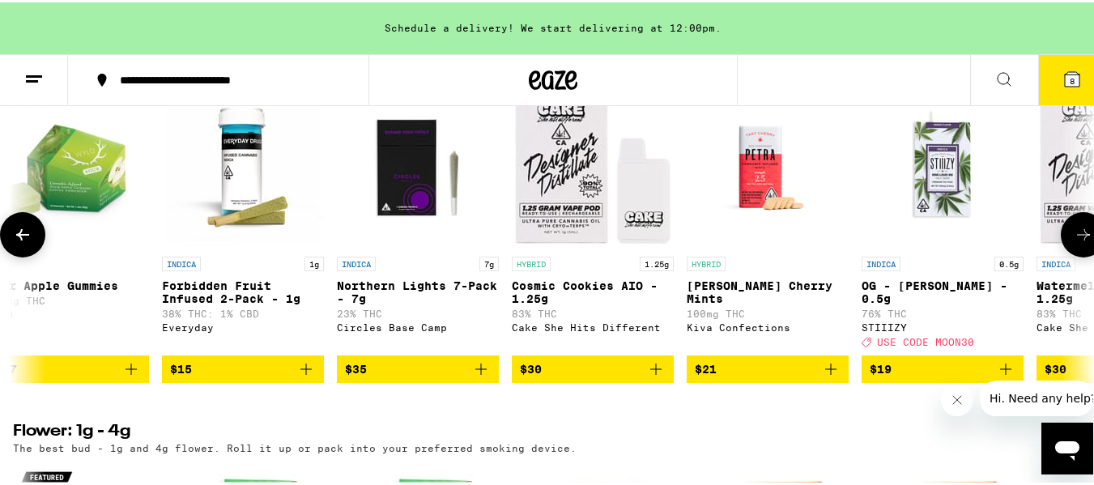
scroll to position [0, 1784]
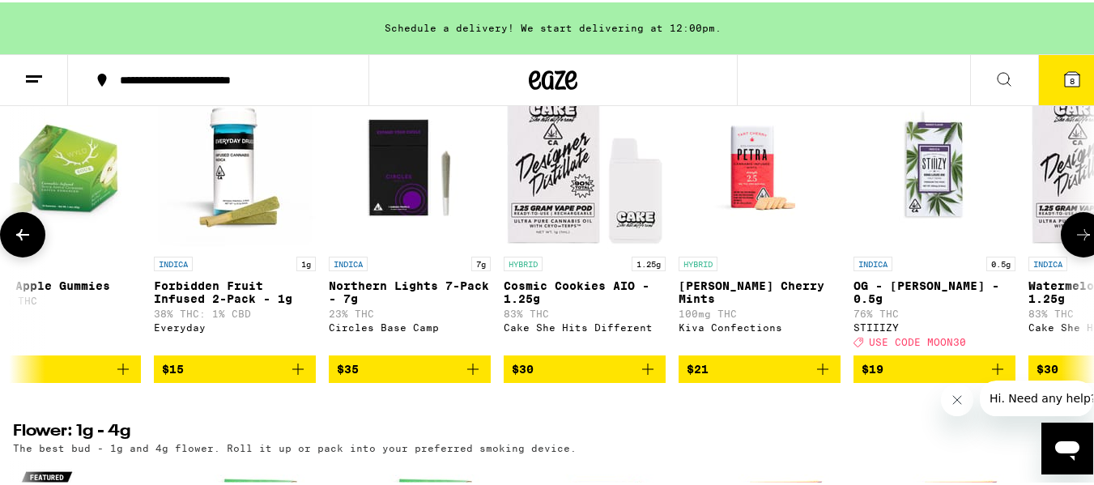
click at [1061, 255] on button at bounding box center [1083, 232] width 45 height 45
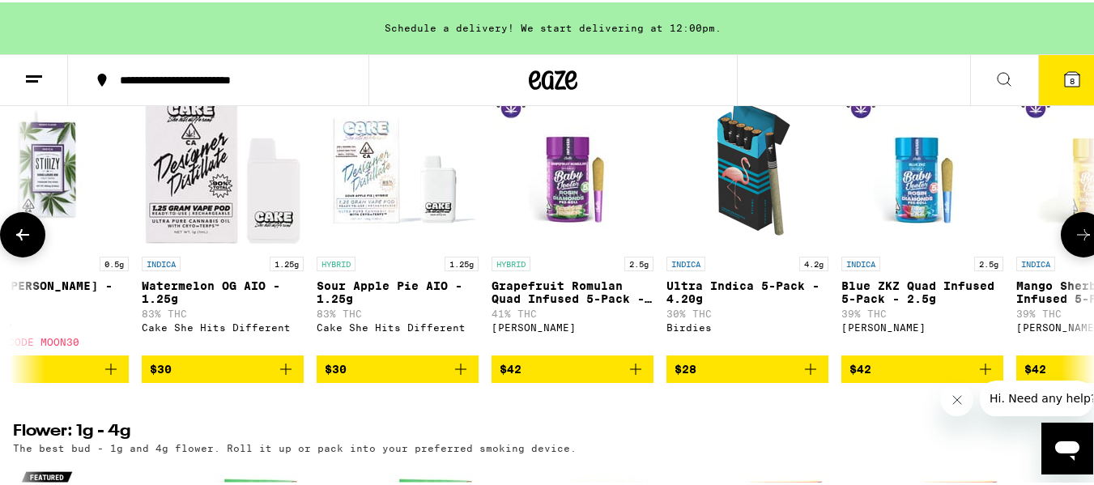
scroll to position [0, 2676]
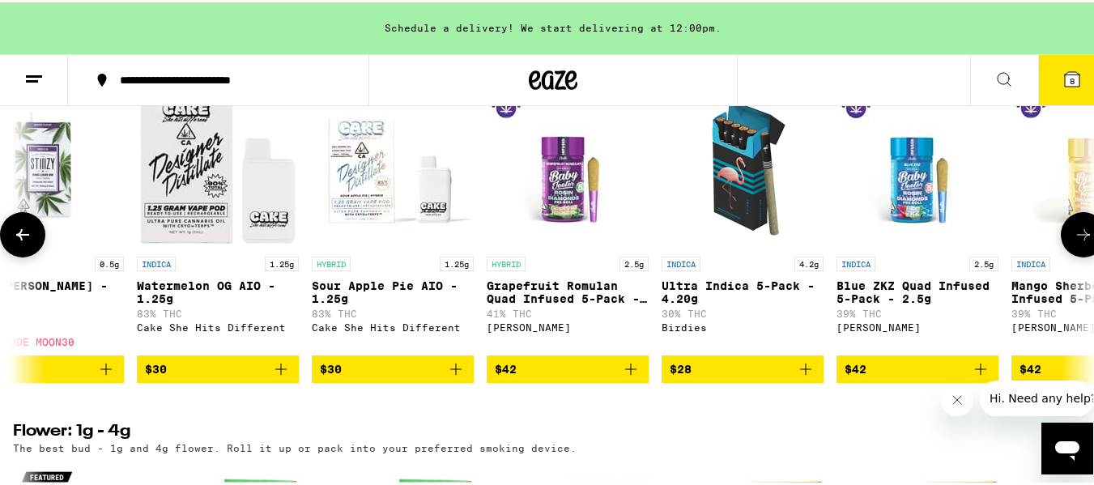
click at [911, 377] on span "$42" at bounding box center [918, 366] width 146 height 19
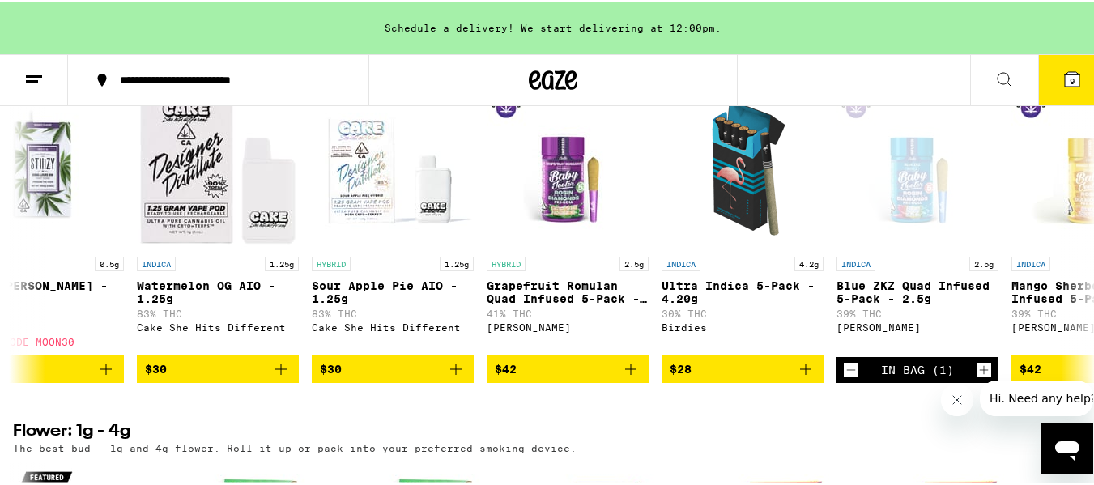
click at [1070, 75] on span "9" at bounding box center [1072, 79] width 5 height 10
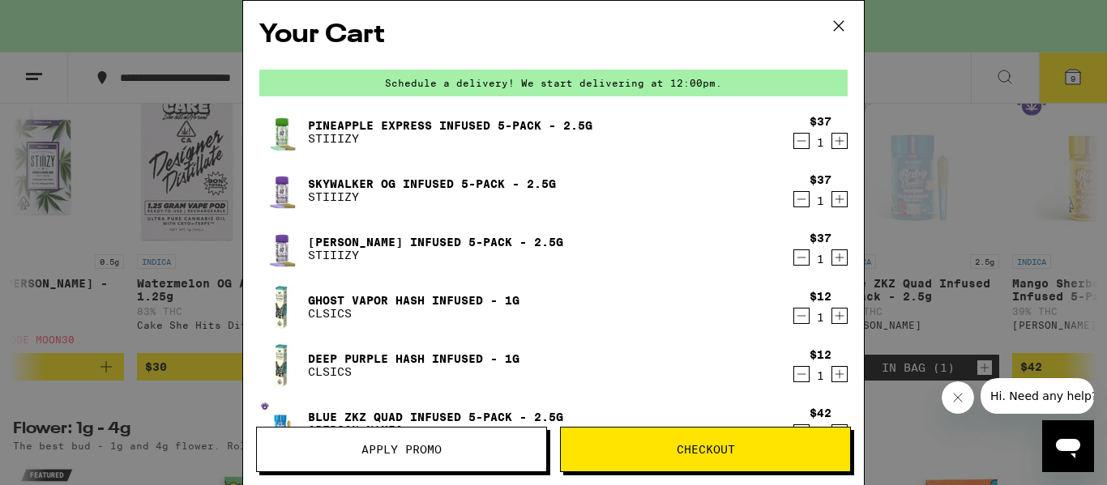
click at [383, 446] on span "Apply Promo" at bounding box center [401, 449] width 80 height 11
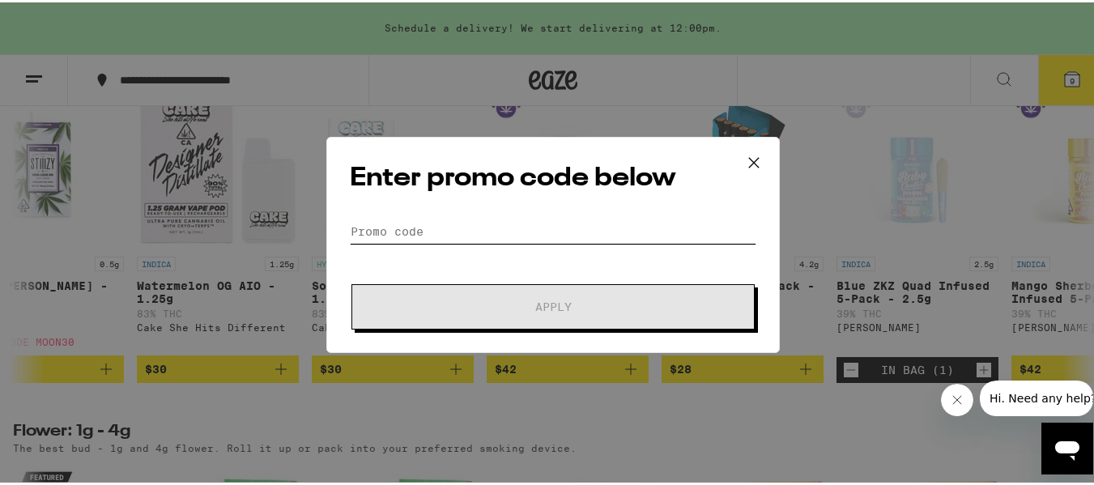
click at [393, 219] on input "Promo Code" at bounding box center [553, 229] width 407 height 24
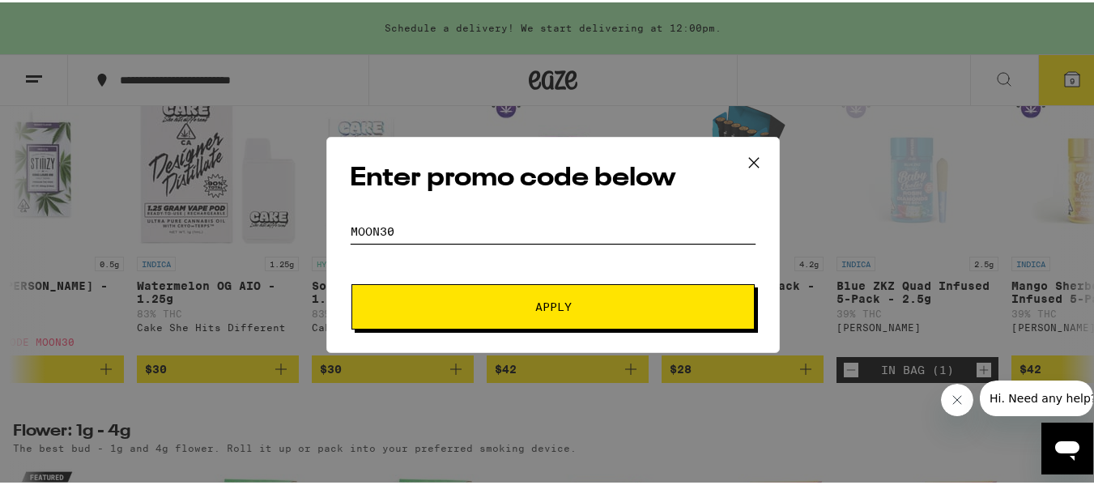
type input "MOON30"
click at [480, 299] on span "Apply" at bounding box center [553, 304] width 292 height 11
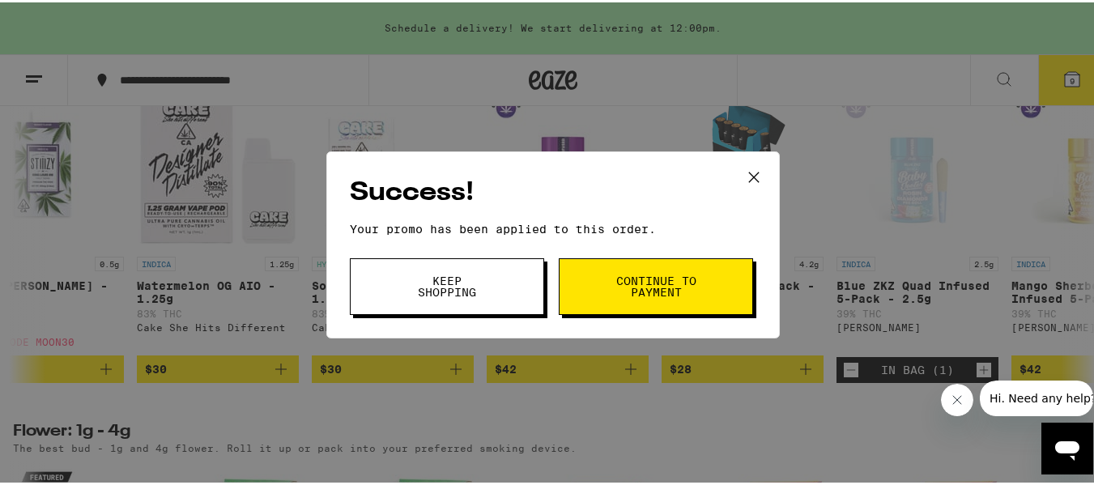
click at [589, 290] on button "Continue to payment" at bounding box center [656, 284] width 194 height 57
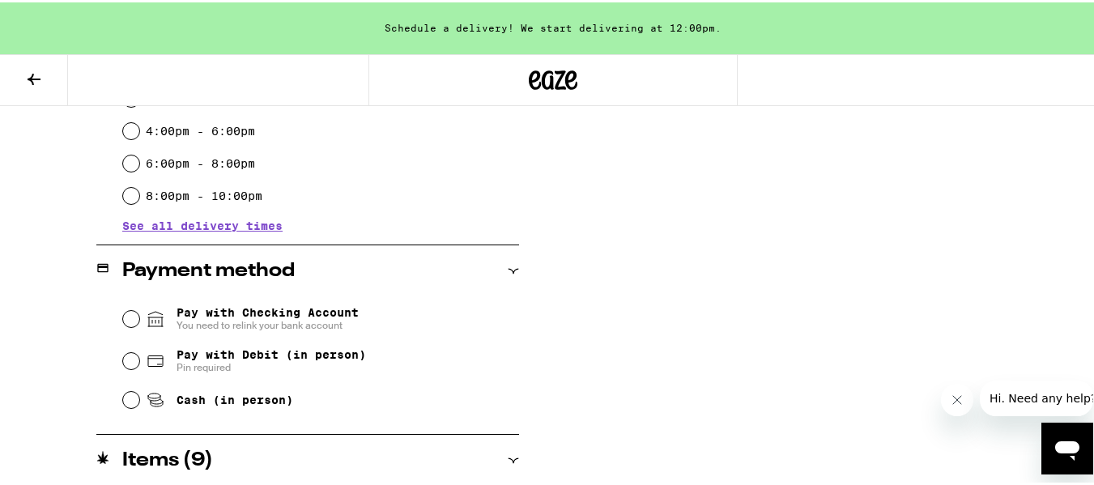
scroll to position [527, 0]
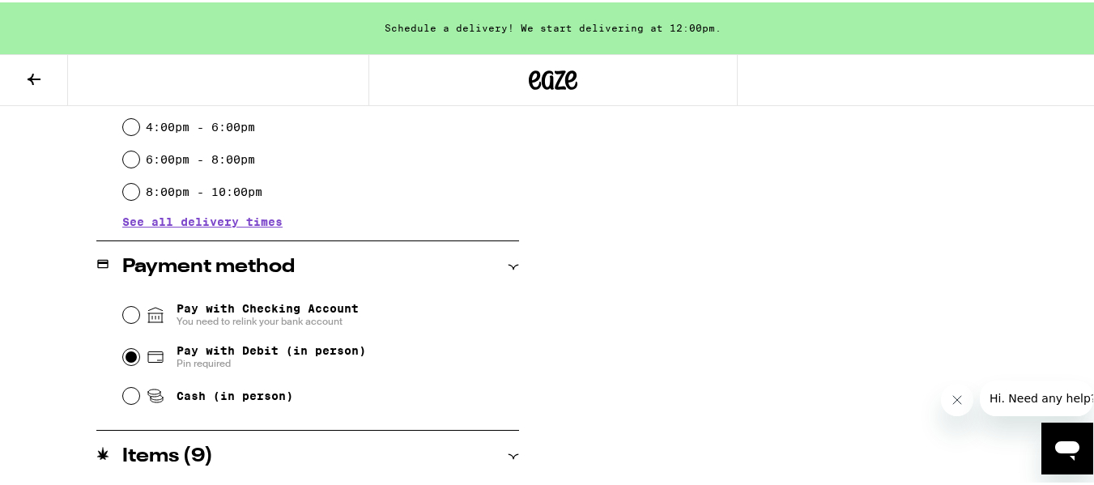
click at [123, 356] on input "Pay with Debit (in person) Pin required" at bounding box center [131, 355] width 16 height 16
radio input "true"
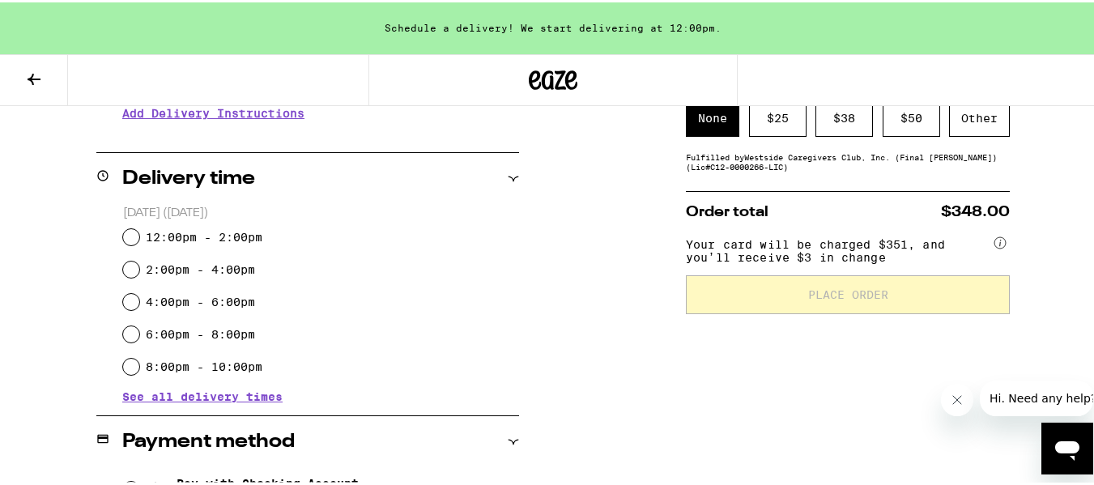
scroll to position [352, 0]
click at [123, 233] on input "12:00pm - 2:00pm" at bounding box center [131, 236] width 16 height 16
radio input "true"
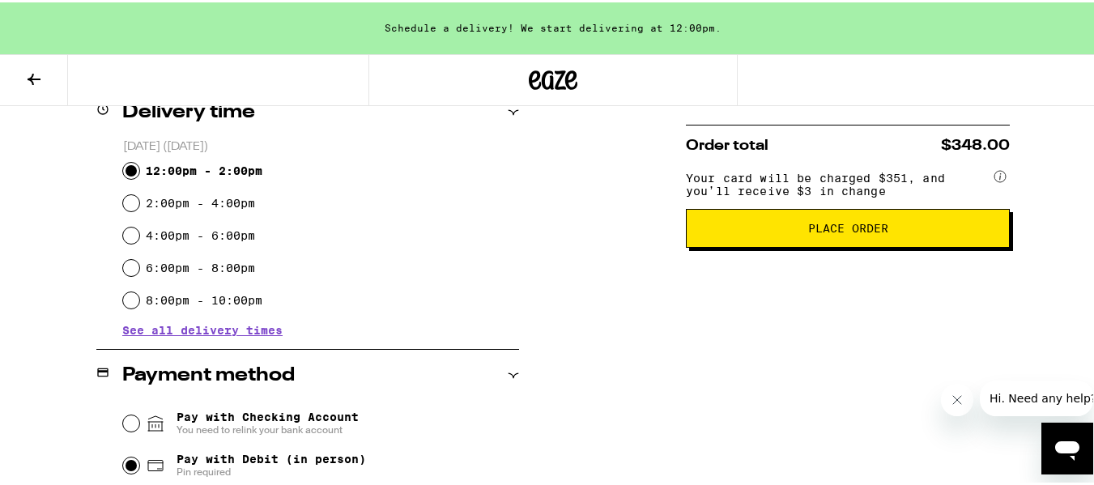
click at [686, 425] on div "Subtotal $252.00 Delivery $5.00 Free delivery for $75+ orders! Taxes & Fees Mor…" at bounding box center [848, 472] width 324 height 1286
click at [693, 406] on div "Subtotal $252.00 Delivery $5.00 Free delivery for $75+ orders! Taxes & Fees Mor…" at bounding box center [848, 472] width 324 height 1286
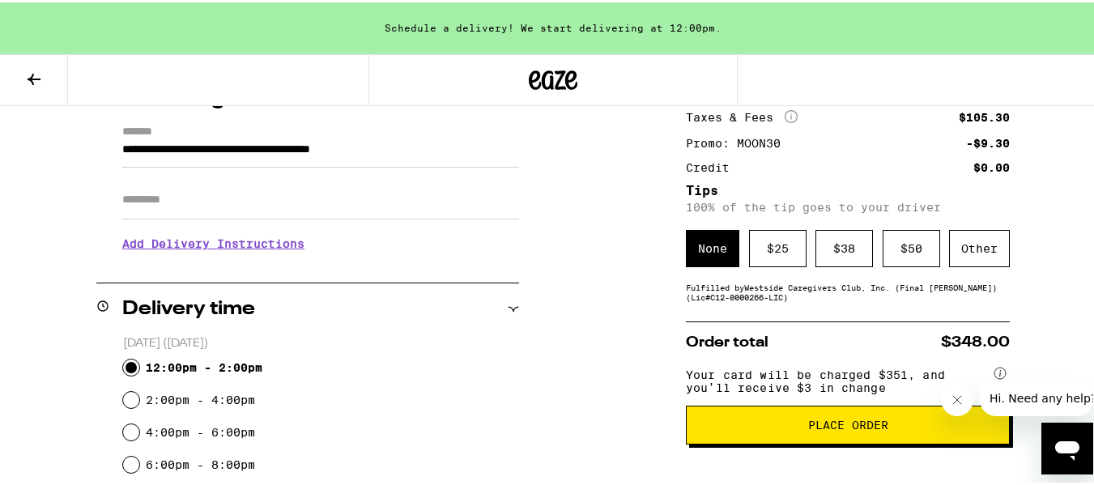
scroll to position [217, 0]
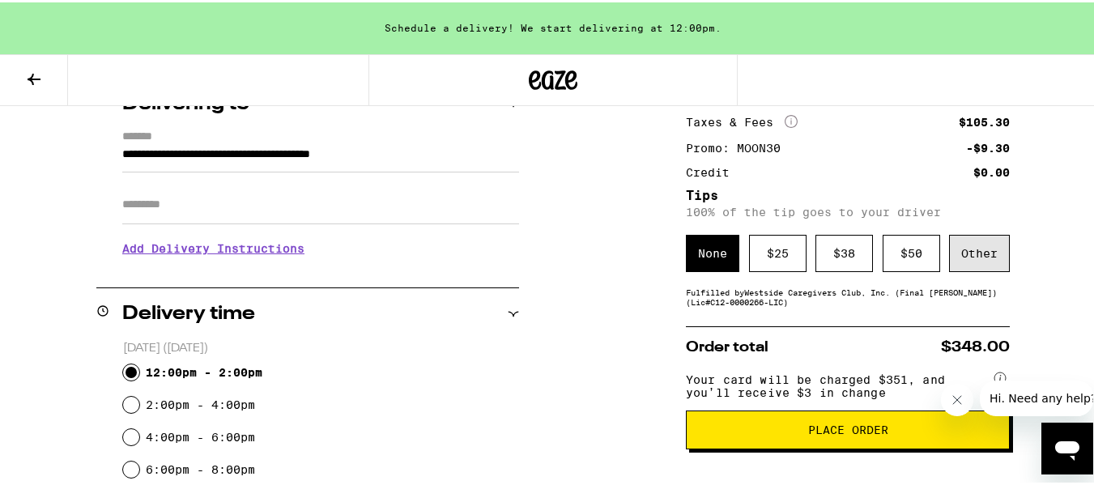
click at [983, 261] on div "Other" at bounding box center [979, 250] width 61 height 37
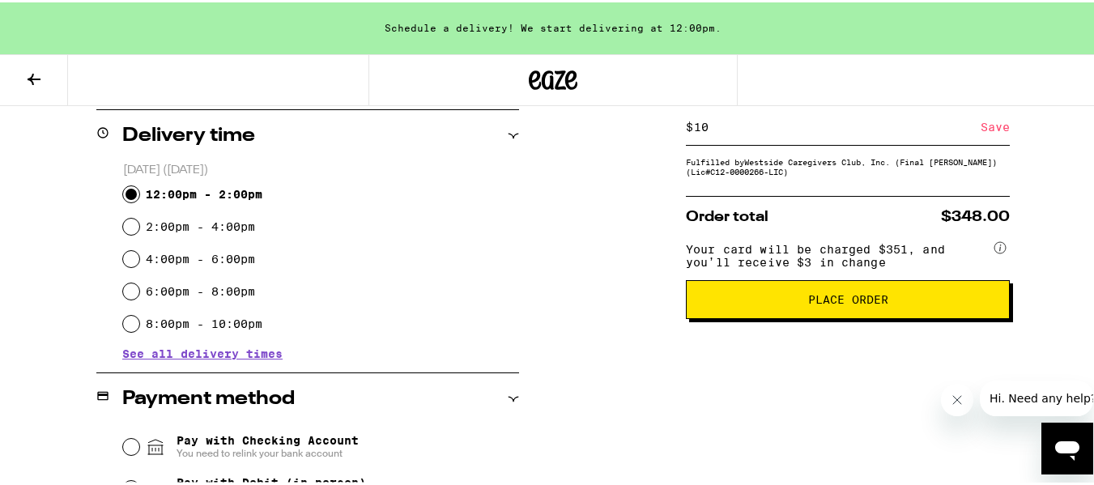
scroll to position [398, 0]
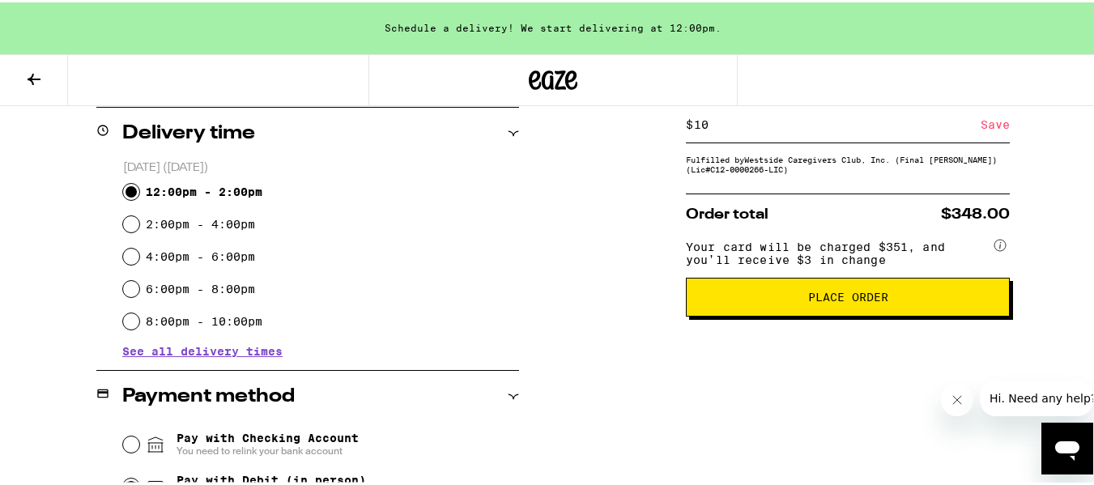
type input "10"
click at [808, 301] on span "Place Order" at bounding box center [848, 294] width 80 height 11
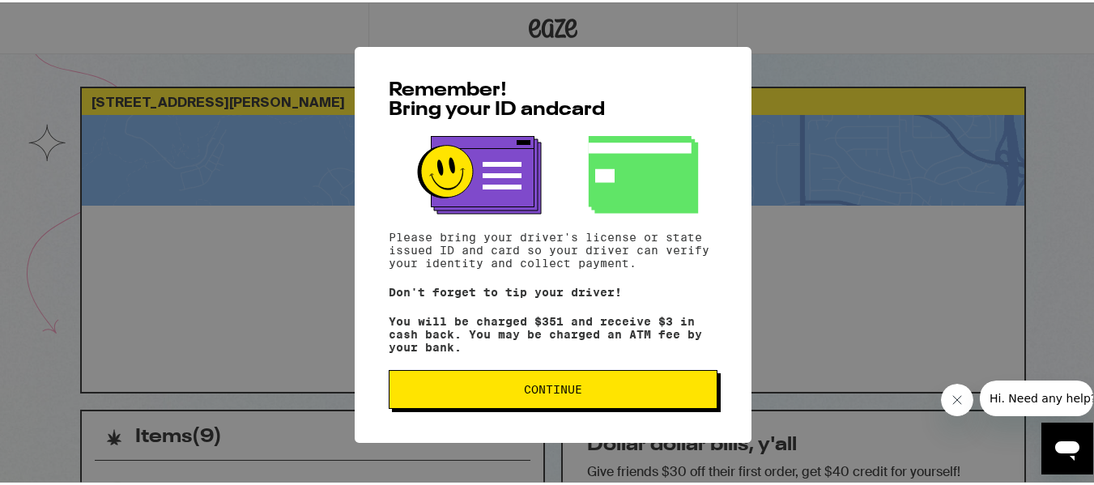
click at [525, 386] on span "Continue" at bounding box center [553, 387] width 58 height 11
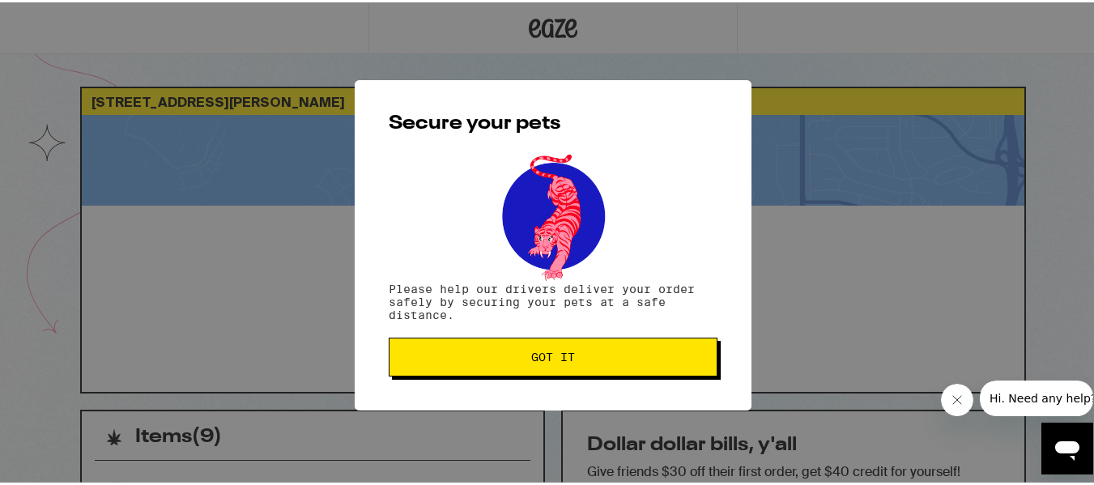
click at [542, 346] on button "Got it" at bounding box center [553, 354] width 329 height 39
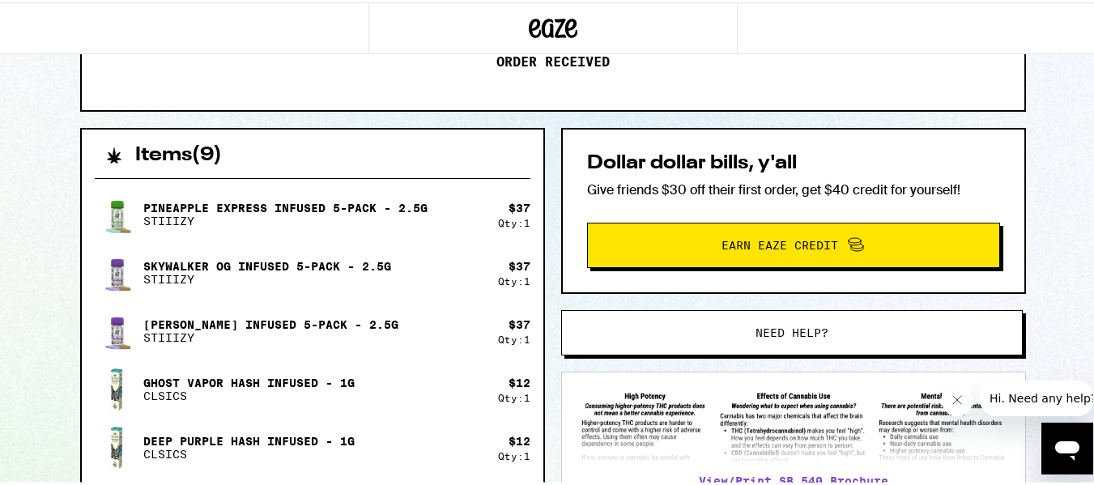
scroll to position [269, 0]
